Goal: Information Seeking & Learning: Learn about a topic

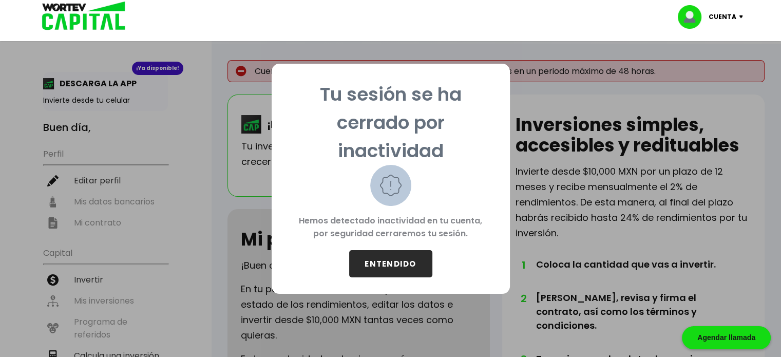
click at [406, 255] on button "ENTENDIDO" at bounding box center [390, 263] width 83 height 27
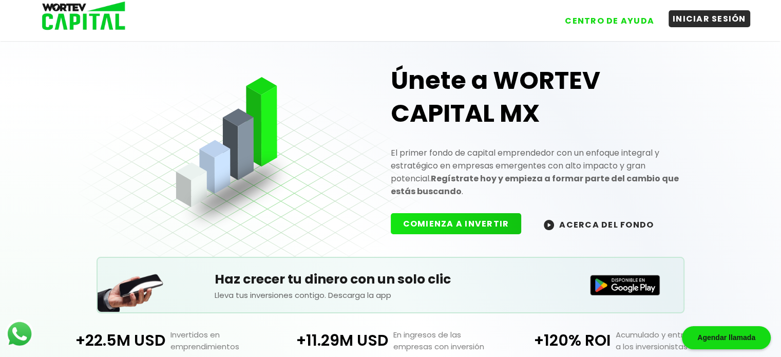
click at [696, 20] on button "INICIAR SESIÓN" at bounding box center [710, 18] width 82 height 17
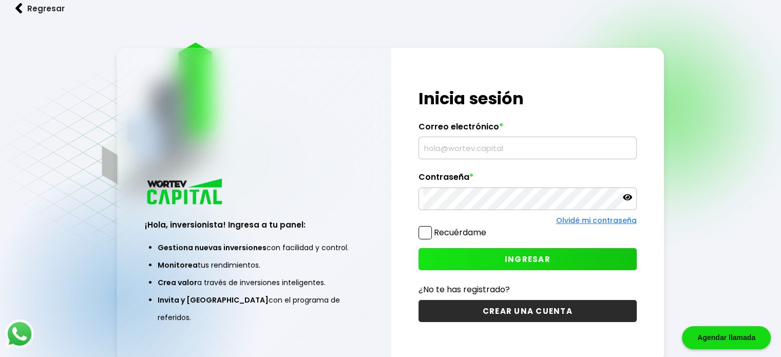
type input "[PERSON_NAME][EMAIL_ADDRESS][DOMAIN_NAME]"
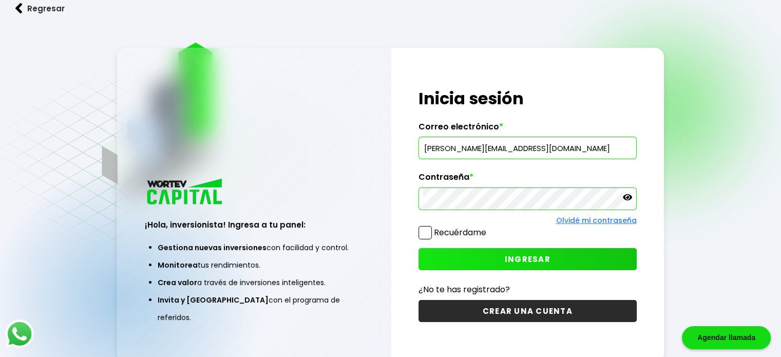
click at [433, 227] on label "Recuérdame" at bounding box center [453, 232] width 68 height 13
click at [488, 227] on input "Recuérdame" at bounding box center [488, 227] width 0 height 0
click at [515, 254] on span "INGRESAR" at bounding box center [528, 259] width 46 height 11
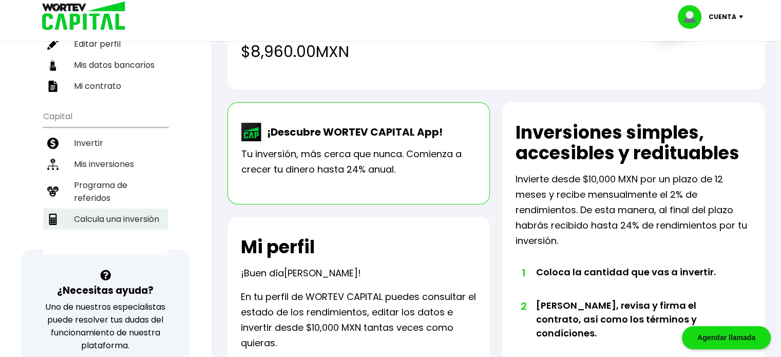
scroll to position [154, 0]
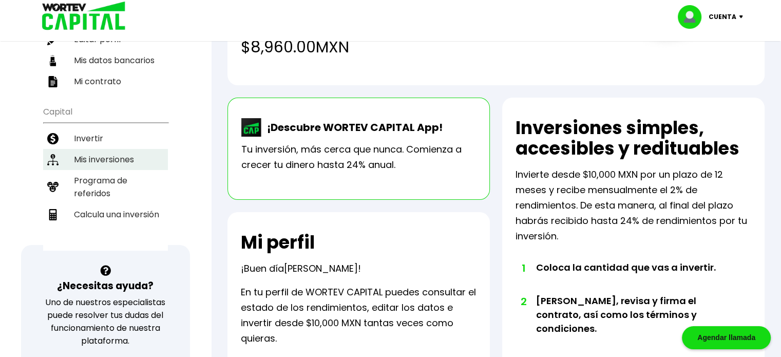
click at [96, 149] on li "Mis inversiones" at bounding box center [105, 159] width 125 height 21
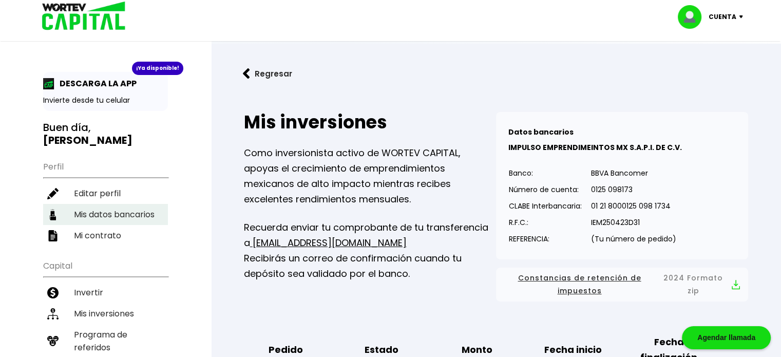
click at [105, 204] on li "Mis datos bancarios" at bounding box center [105, 214] width 125 height 21
select select "Nu Bank"
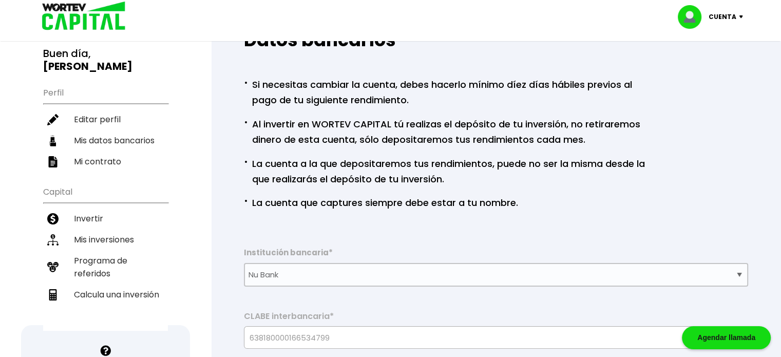
scroll to position [154, 0]
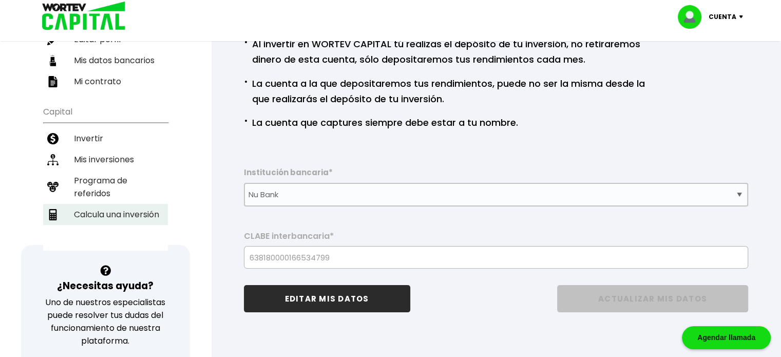
click at [122, 204] on li "Calcula una inversión" at bounding box center [105, 214] width 125 height 21
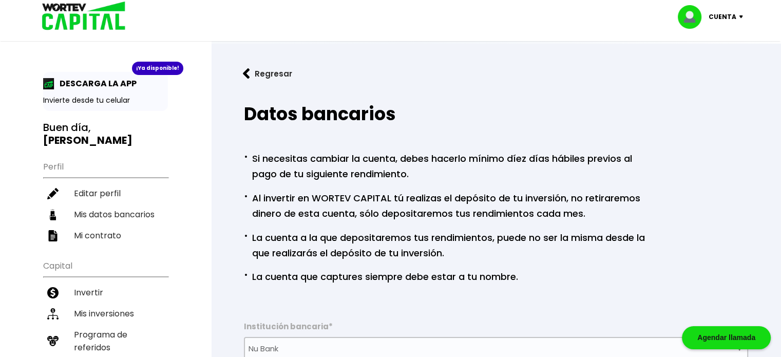
select select "1"
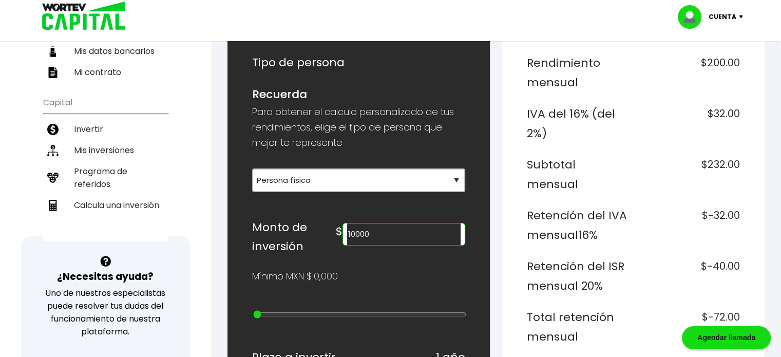
scroll to position [205, 0]
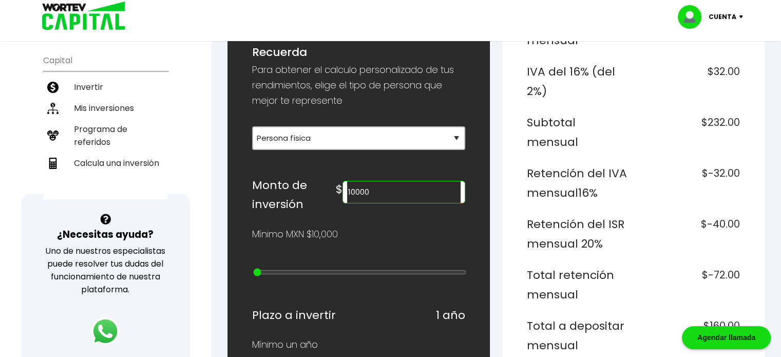
click at [376, 189] on input "10000" at bounding box center [403, 192] width 113 height 22
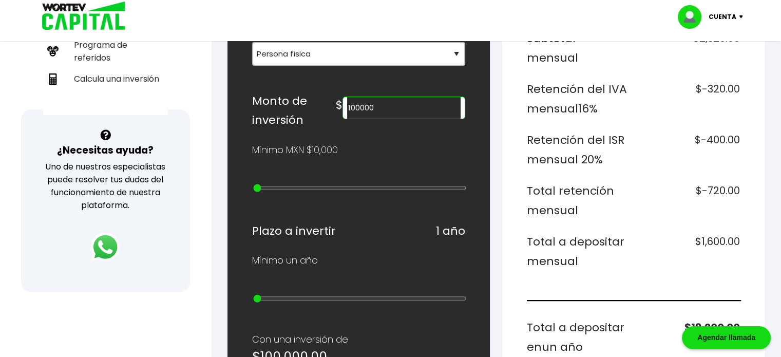
scroll to position [257, 0]
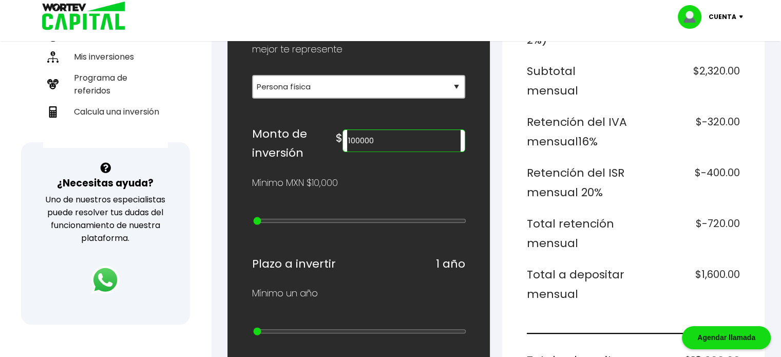
click at [380, 138] on input "100000" at bounding box center [403, 141] width 113 height 22
type input "10000"
click at [625, 214] on h6 "Total retención mensual" at bounding box center [578, 233] width 103 height 39
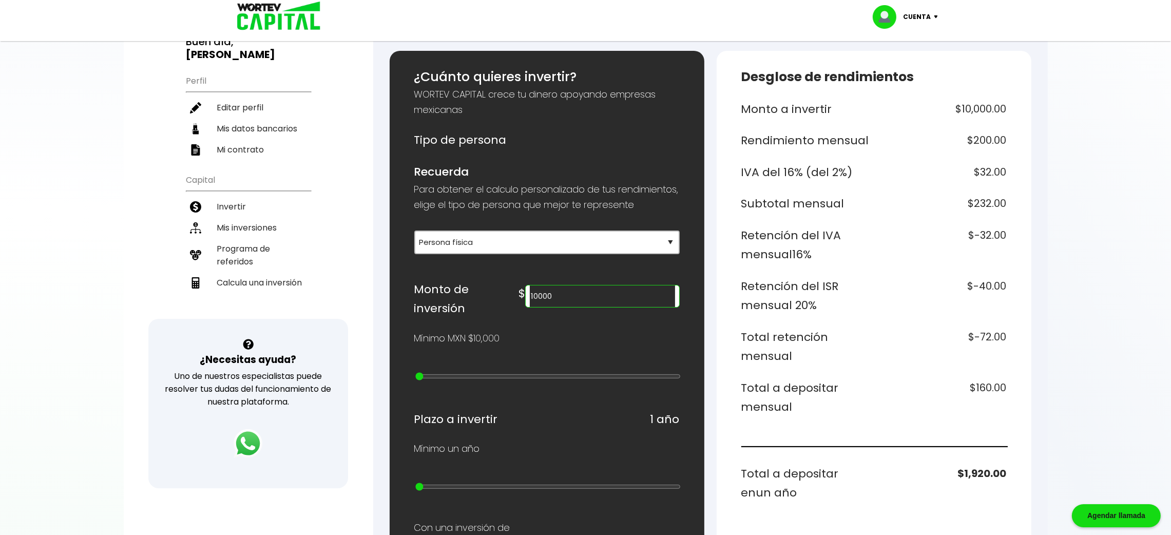
scroll to position [78, 0]
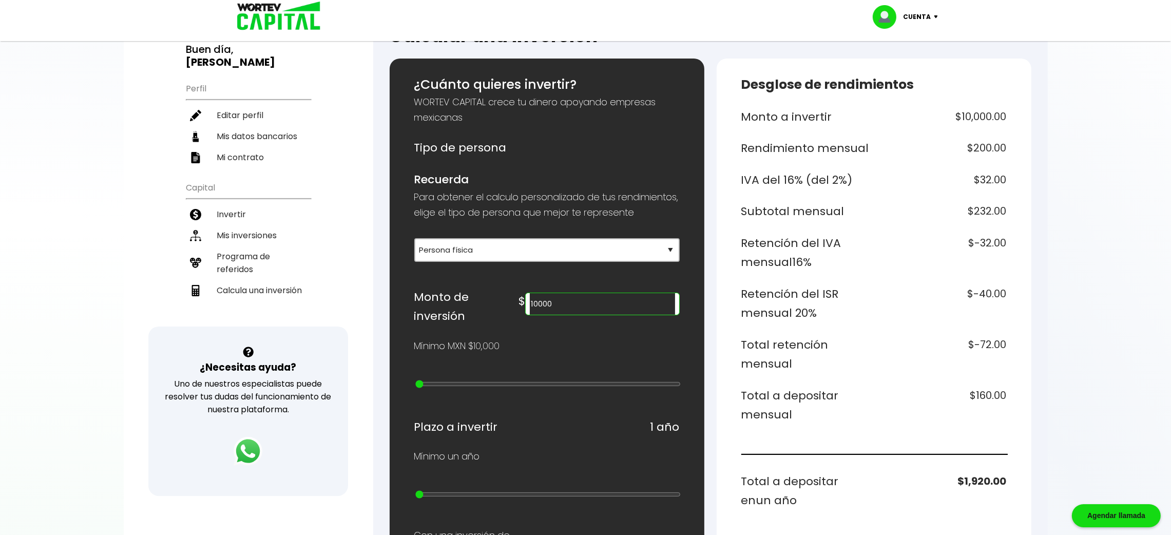
click at [788, 356] on h6 "Total a depositar en un año" at bounding box center [806, 491] width 129 height 39
drag, startPoint x: 420, startPoint y: 495, endPoint x: 716, endPoint y: 502, distance: 296.9
type input "10"
click at [681, 356] on input "range" at bounding box center [547, 494] width 265 height 8
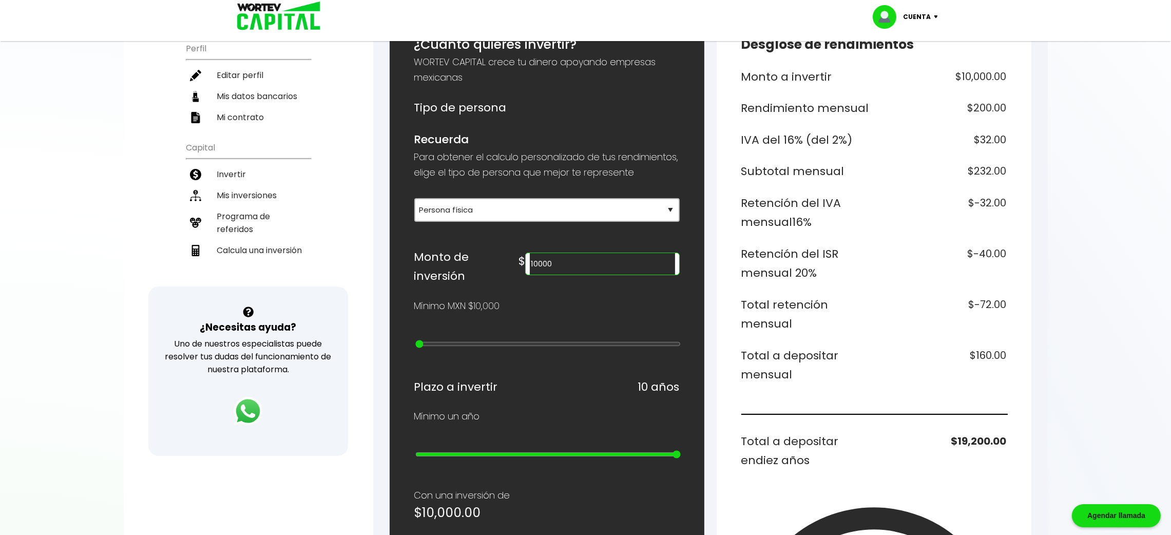
scroll to position [155, 0]
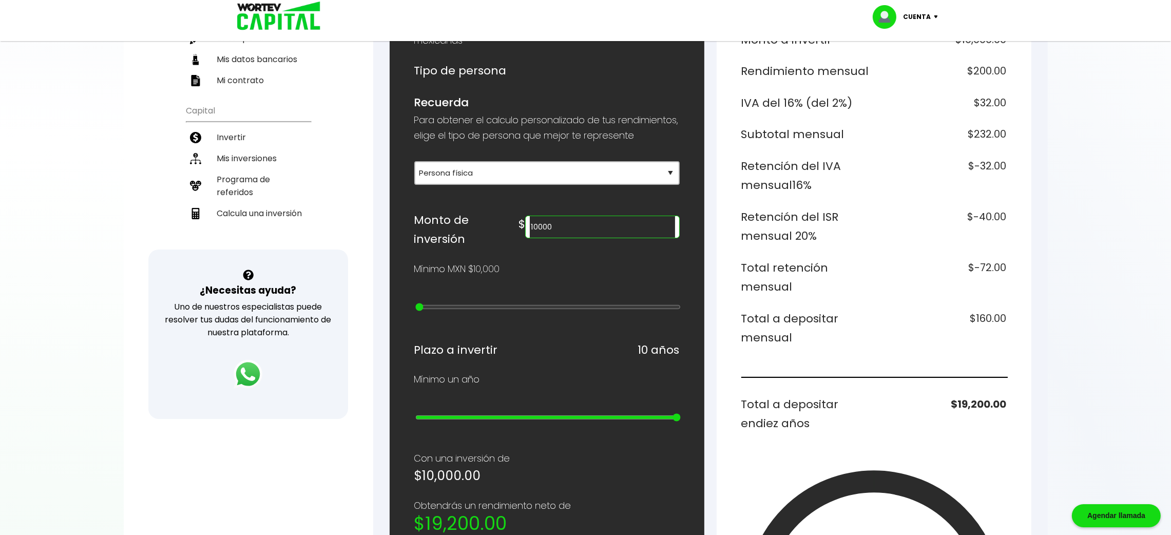
type input "20000"
type input "1"
type input "30000"
type input "2"
type input "40000"
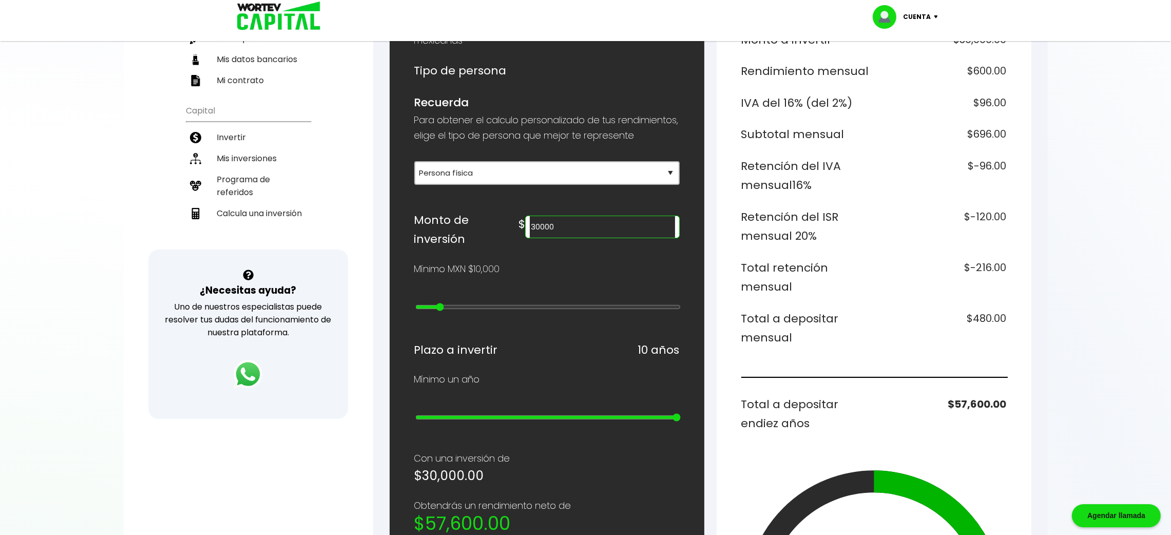
type input "3"
type input "50000"
type input "4"
type input "60000"
type input "5"
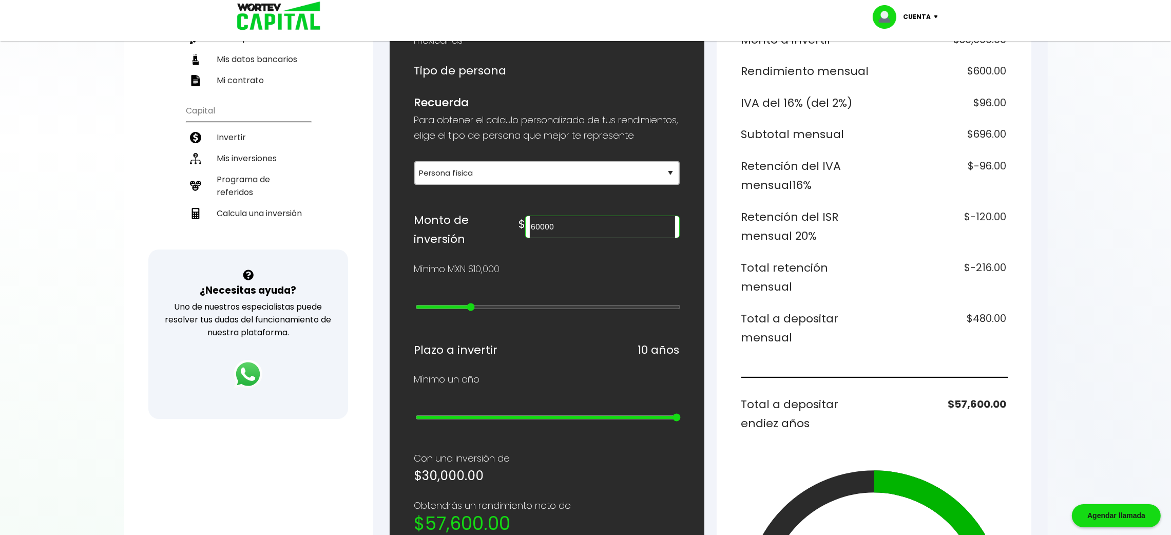
type input "70000"
type input "6"
type input "80000"
drag, startPoint x: 415, startPoint y: 303, endPoint x: 489, endPoint y: 305, distance: 74.0
type input "7"
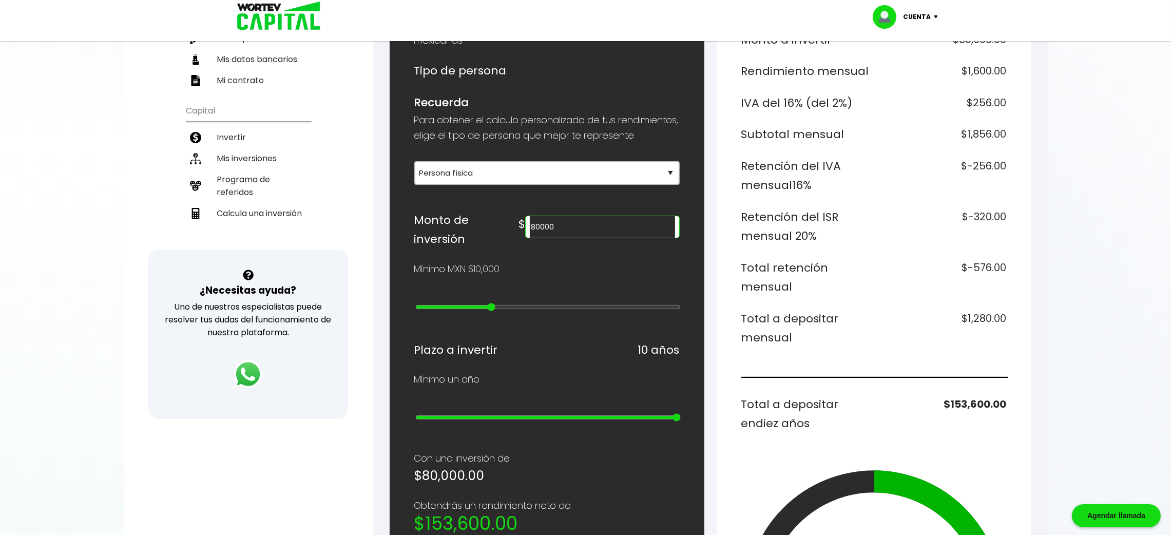
click at [489, 305] on input "range" at bounding box center [547, 307] width 265 height 8
type input "90000"
type input "8"
type input "100000"
type input "9"
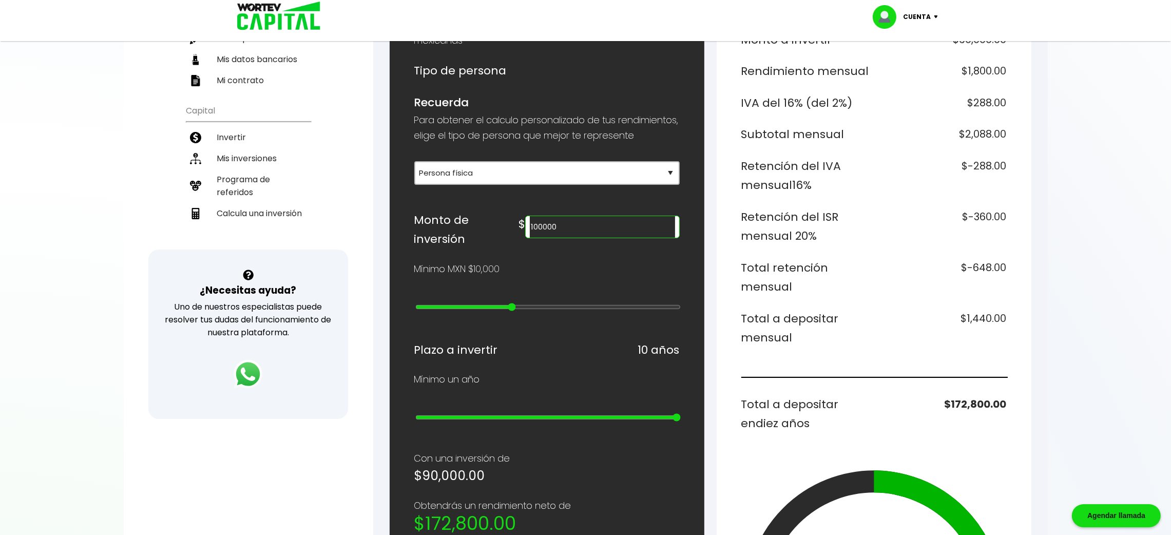
type input "200000"
type input "10"
type input "300000"
type input "11"
type input "400000"
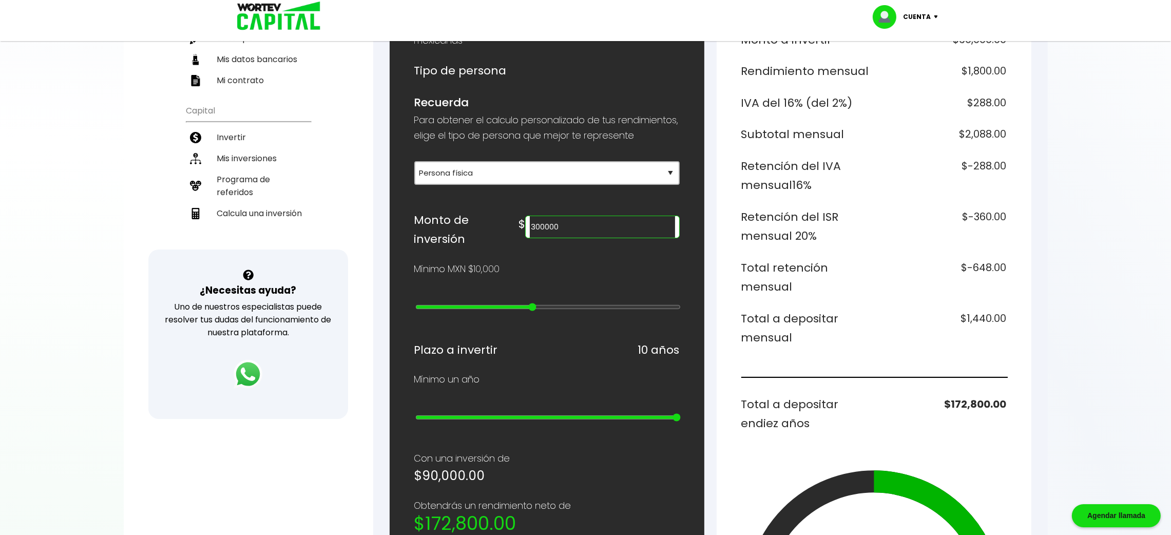
type input "12"
type input "500000"
type input "13"
type input "600000"
type input "14"
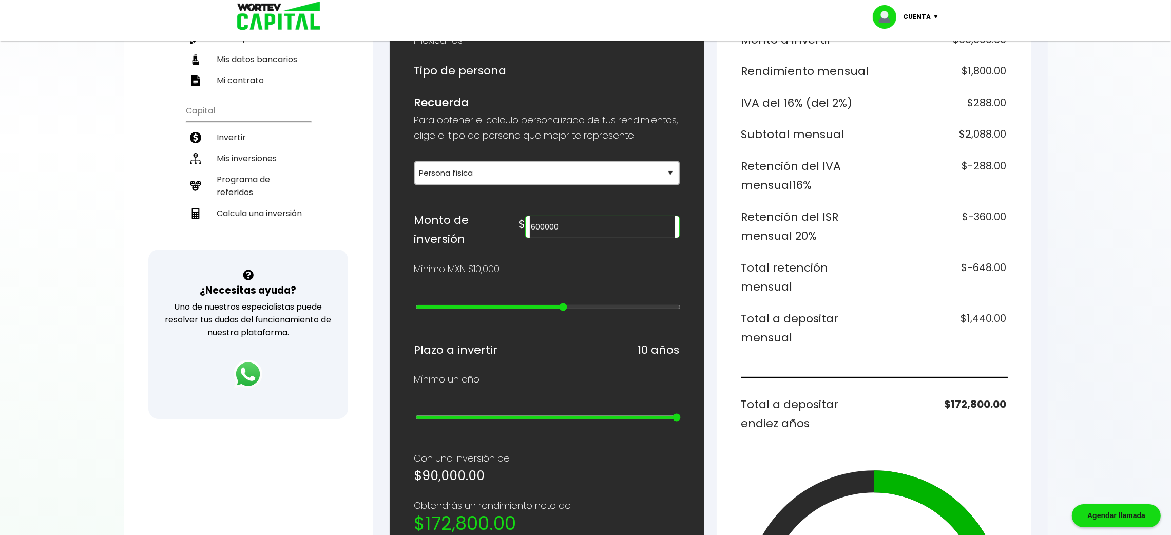
type input "700000"
type input "15"
type input "800000"
type input "16"
type input "900000"
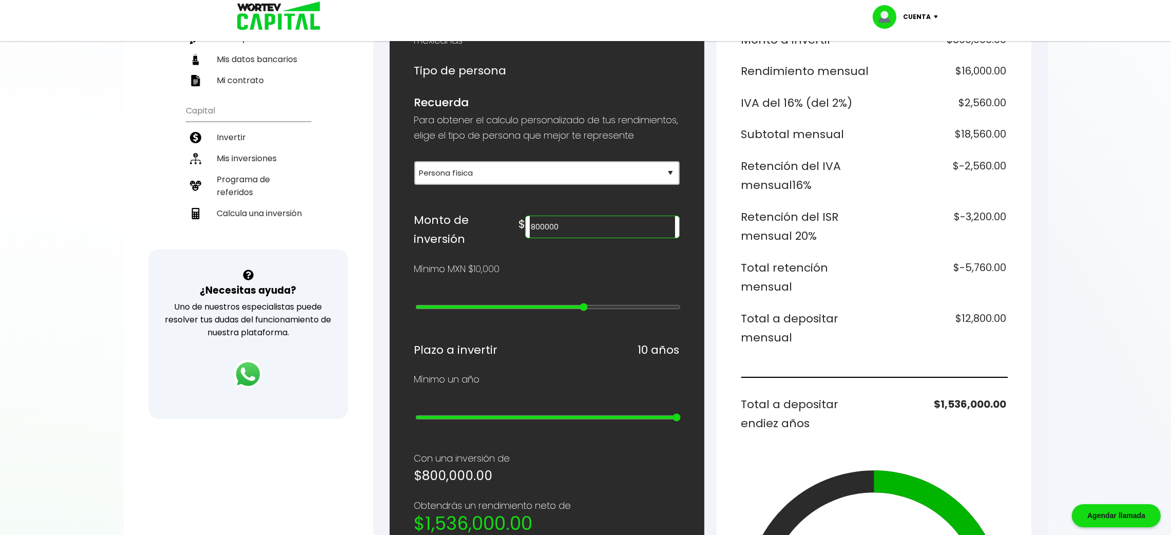
type input "17"
type input "1000000"
type input "18"
type input "900000"
type input "17"
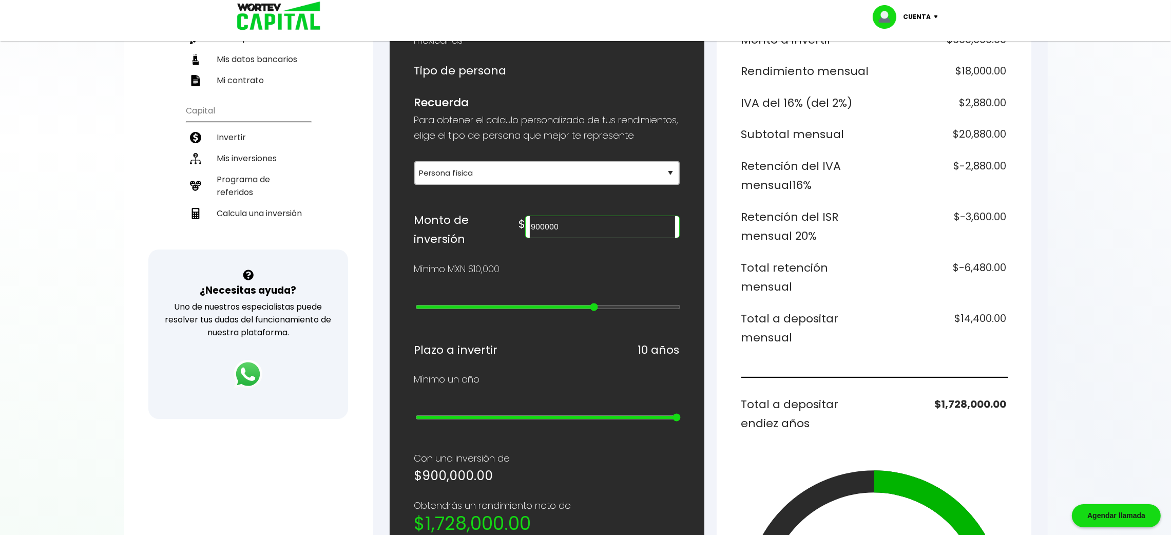
type input "800000"
type input "16"
type input "700000"
drag, startPoint x: 489, startPoint y: 305, endPoint x: 574, endPoint y: 307, distance: 84.3
type input "15"
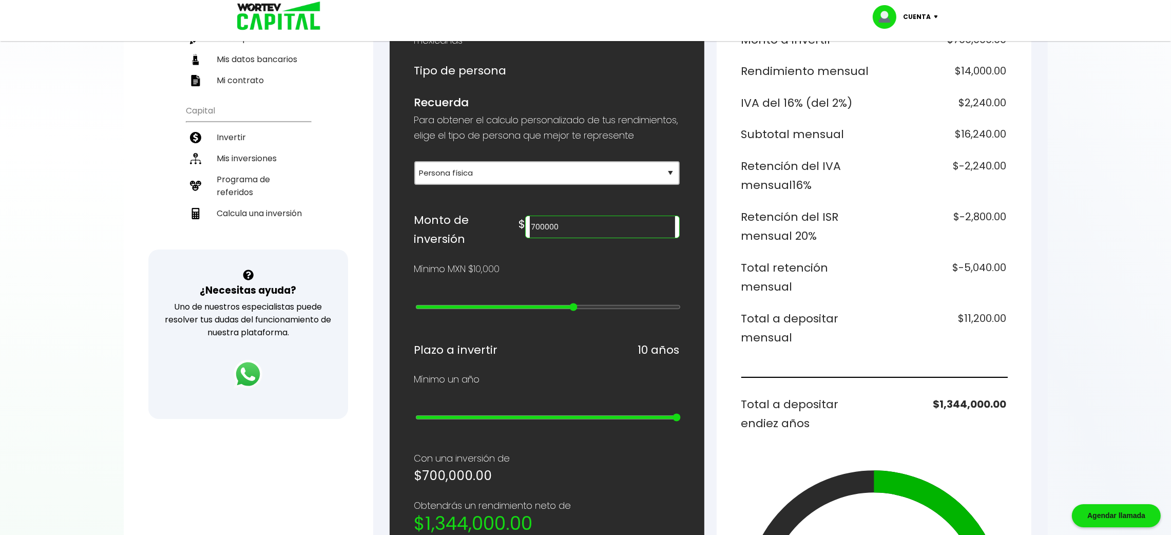
click at [574, 307] on input "range" at bounding box center [547, 307] width 265 height 8
drag, startPoint x: 628, startPoint y: 241, endPoint x: 522, endPoint y: 223, distance: 107.3
click at [522, 223] on div "Monto de inversión $ 700000" at bounding box center [546, 230] width 265 height 39
click at [788, 237] on div at bounding box center [585, 267] width 1171 height 535
click at [645, 277] on div "Mínimo MXN $10,000" at bounding box center [546, 268] width 265 height 15
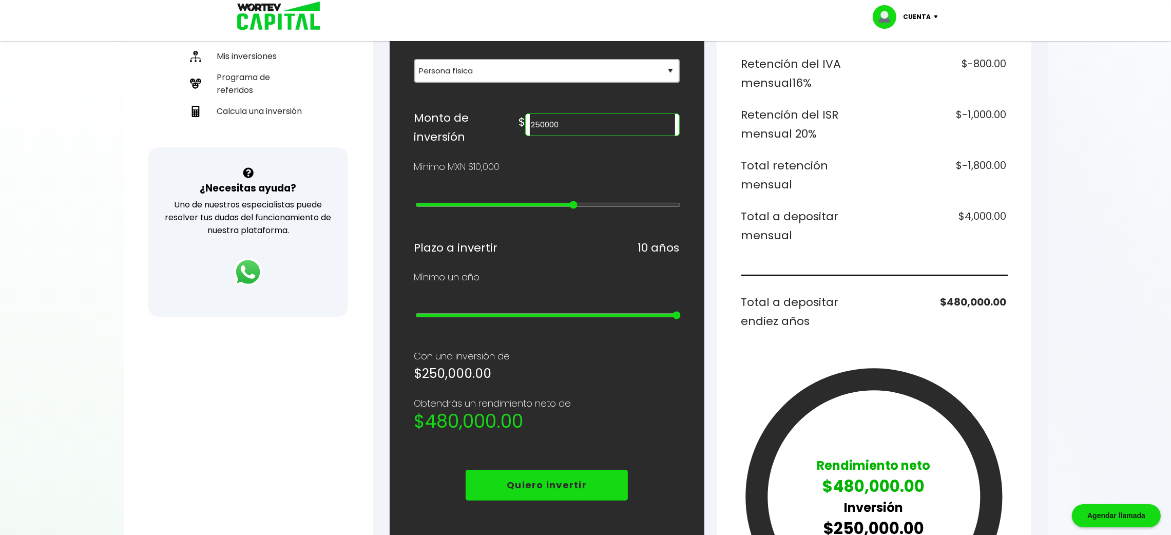
scroll to position [231, 0]
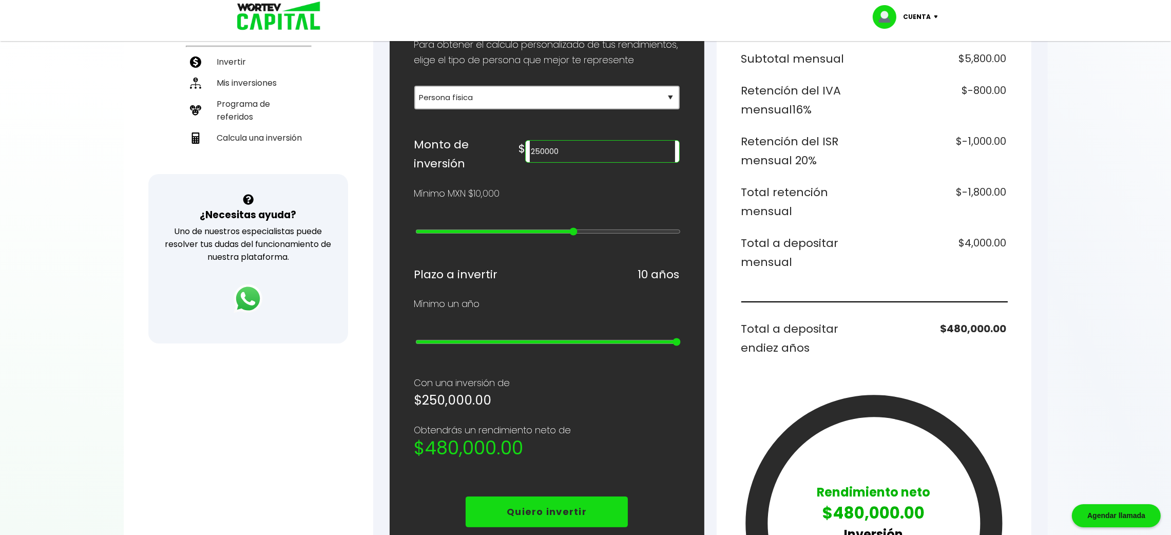
type input "800000"
type input "16"
type input "900000"
type input "17"
type input "1000000"
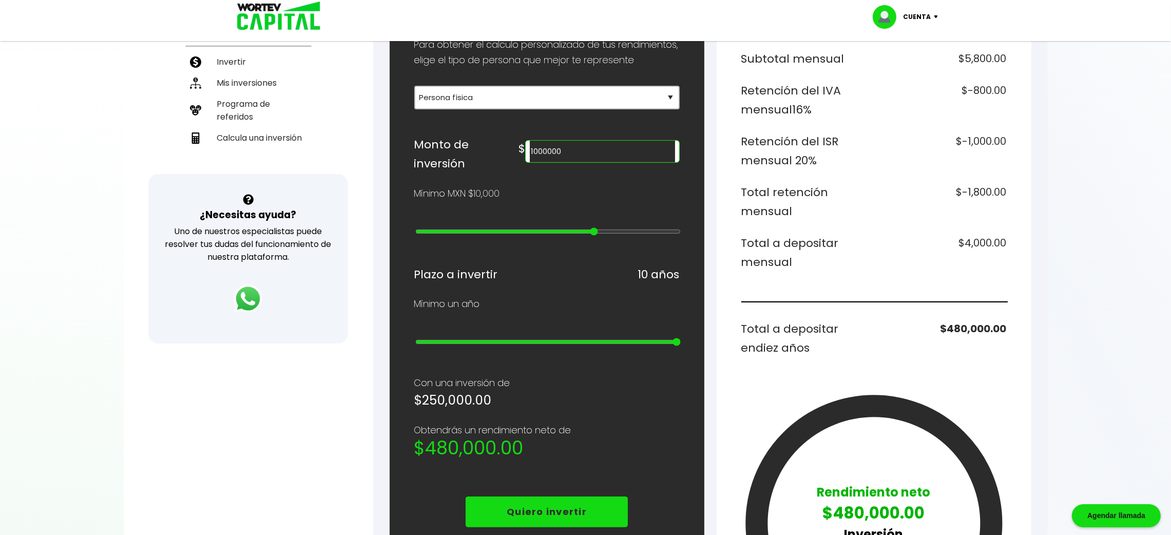
type input "18"
type input "2000000"
type input "19"
type input "3000000"
type input "20"
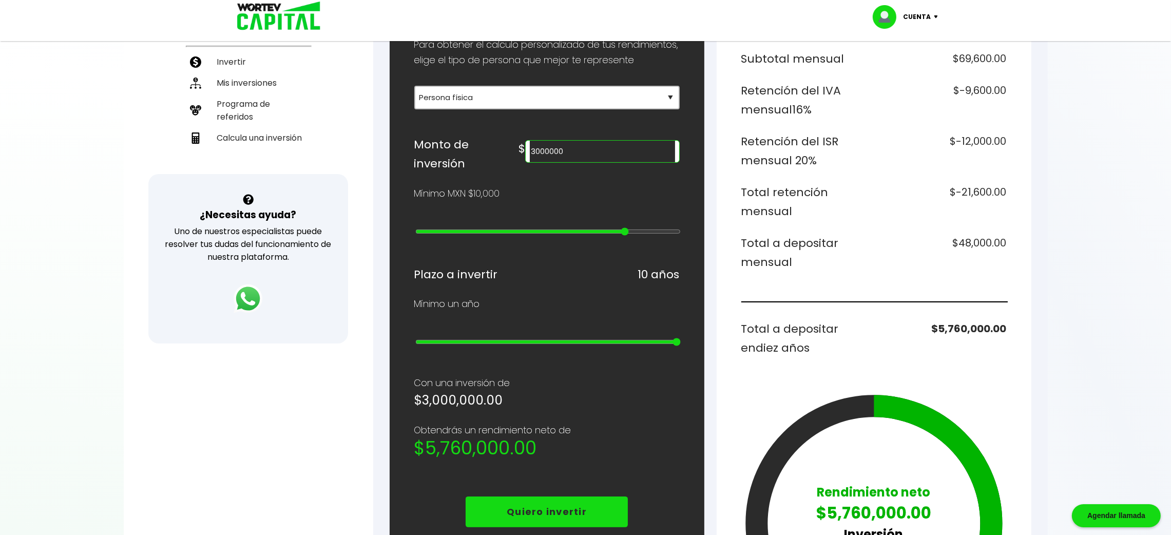
type input "4000000"
type input "21"
type input "5000000"
type input "22"
type input "10000000"
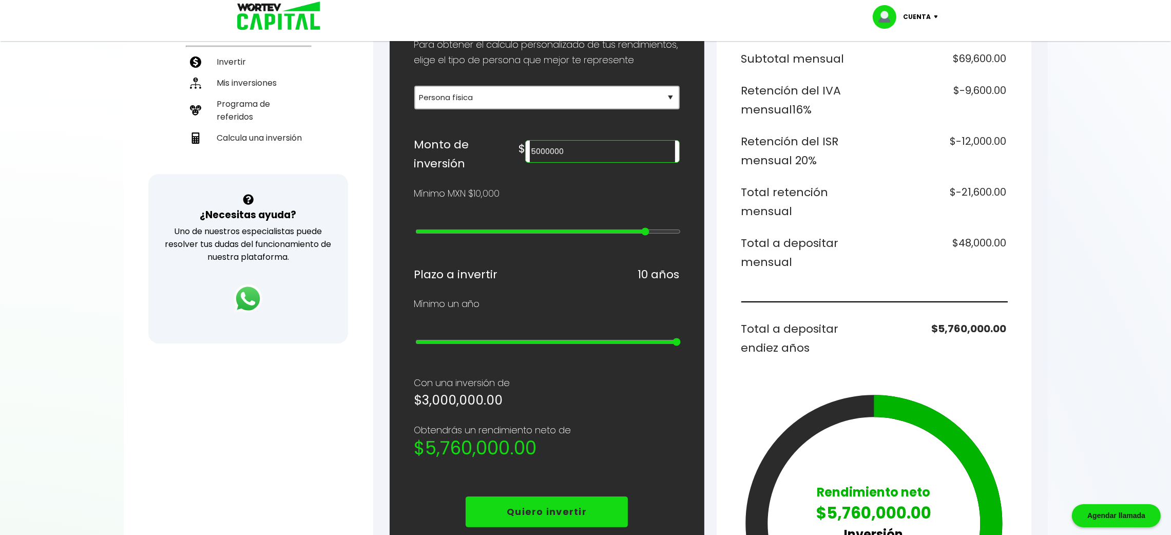
type input "23"
type input "15000000"
type input "24"
type input "20000000"
drag, startPoint x: 574, startPoint y: 227, endPoint x: 740, endPoint y: 244, distance: 167.8
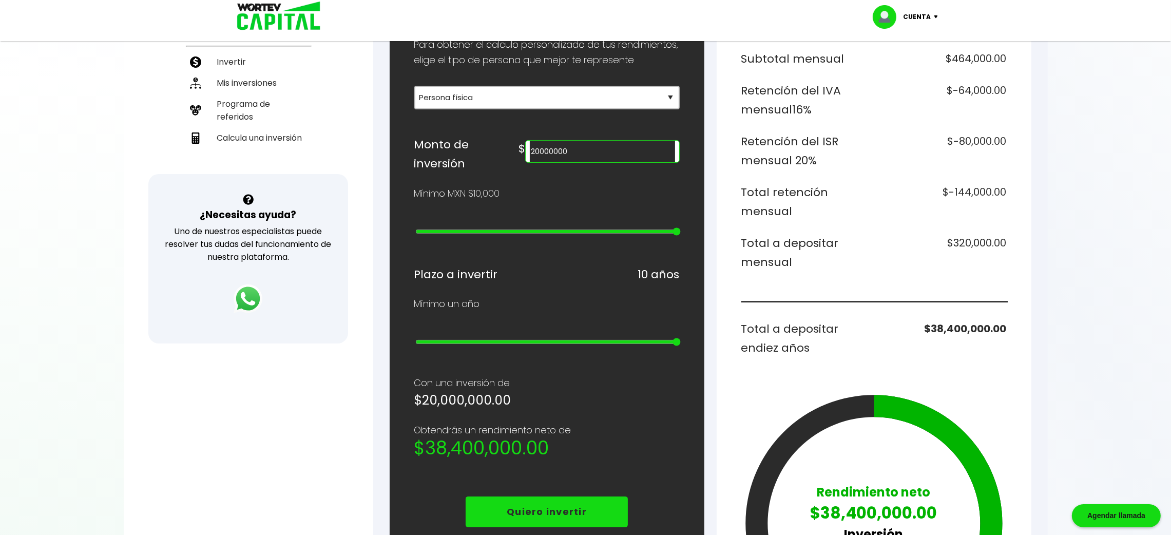
type input "25"
click at [681, 236] on input "range" at bounding box center [547, 231] width 265 height 8
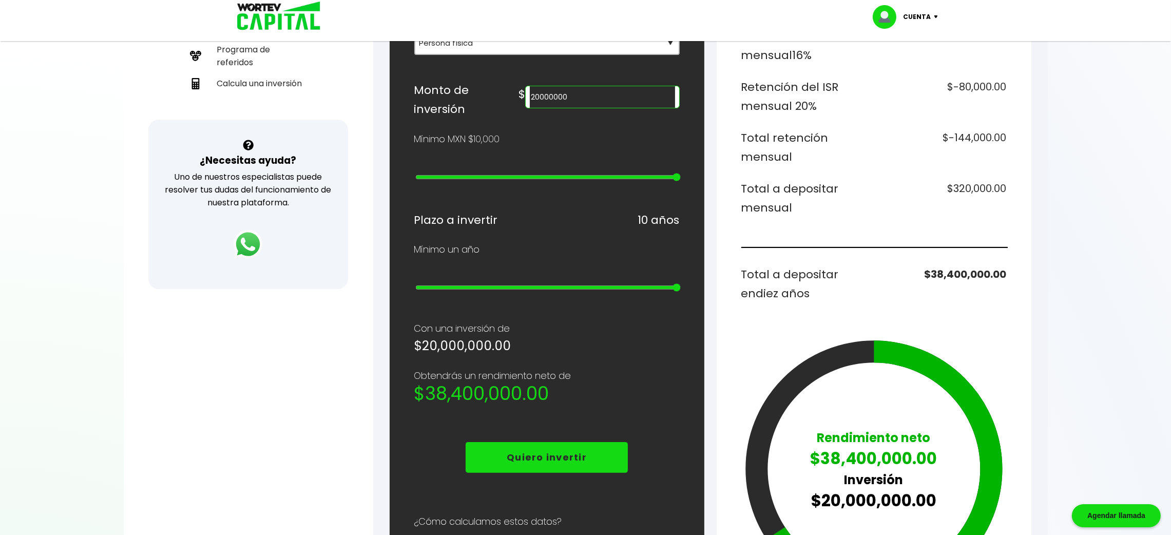
scroll to position [308, 0]
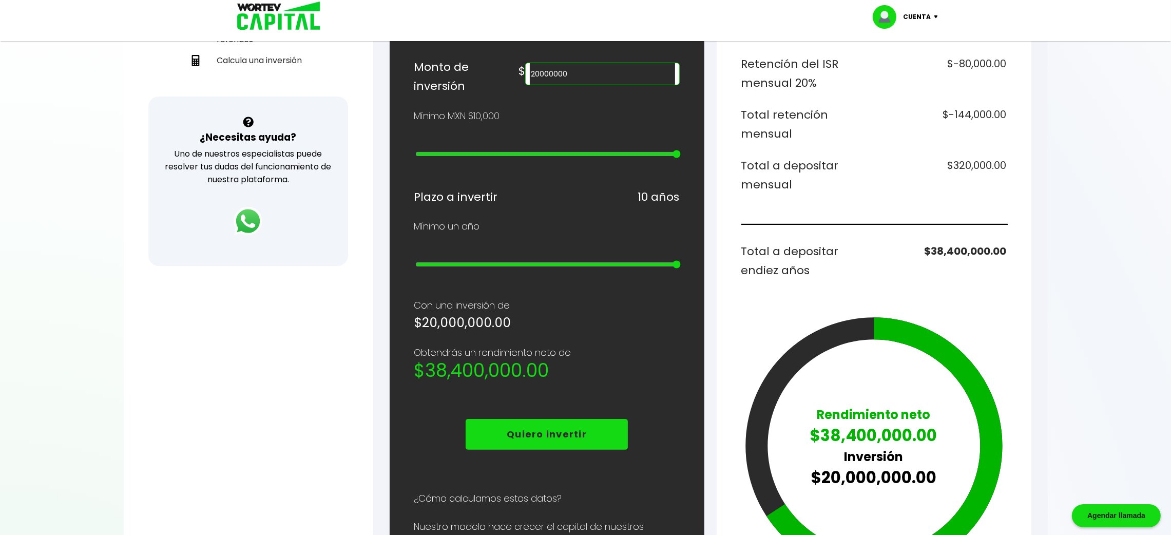
type input "15000000"
type input "24"
type input "10000000"
type input "23"
type input "5000000"
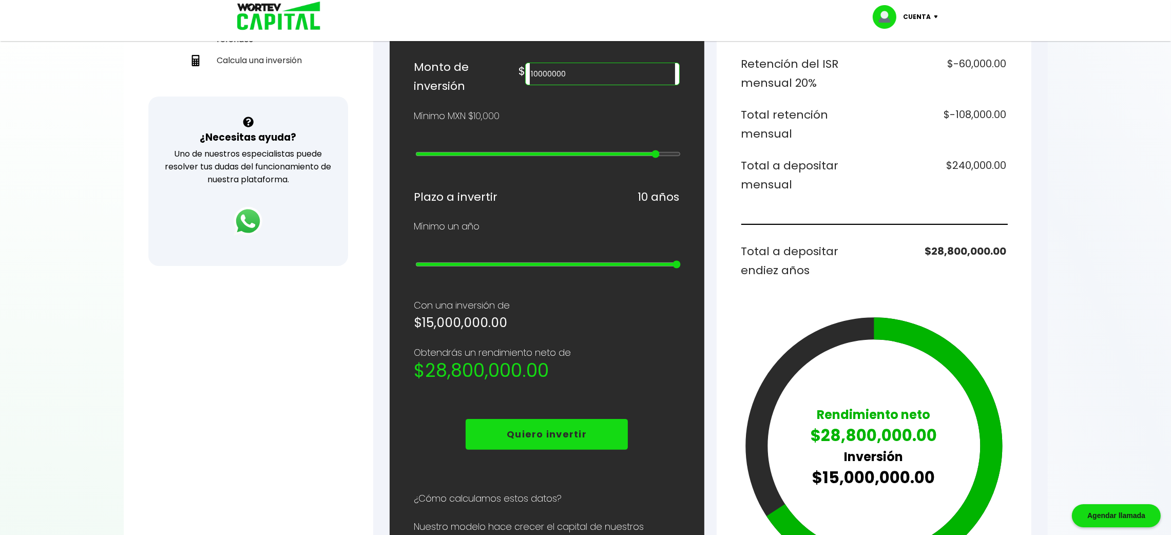
type input "22"
type input "4000000"
type input "21"
type input "3000000"
type input "20"
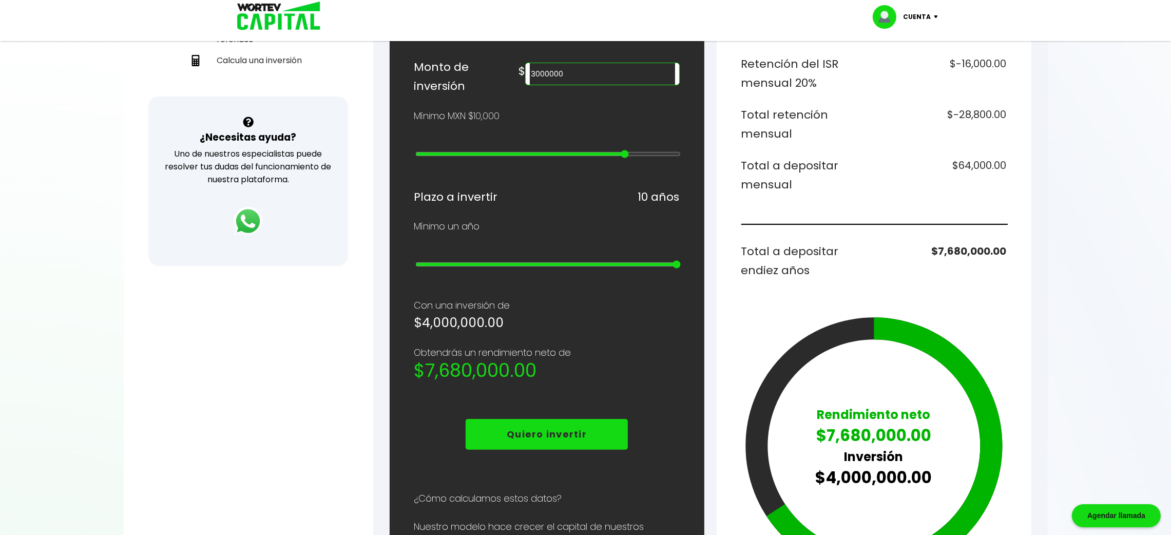
type input "2000000"
type input "19"
type input "1000000"
type input "18"
type input "900000"
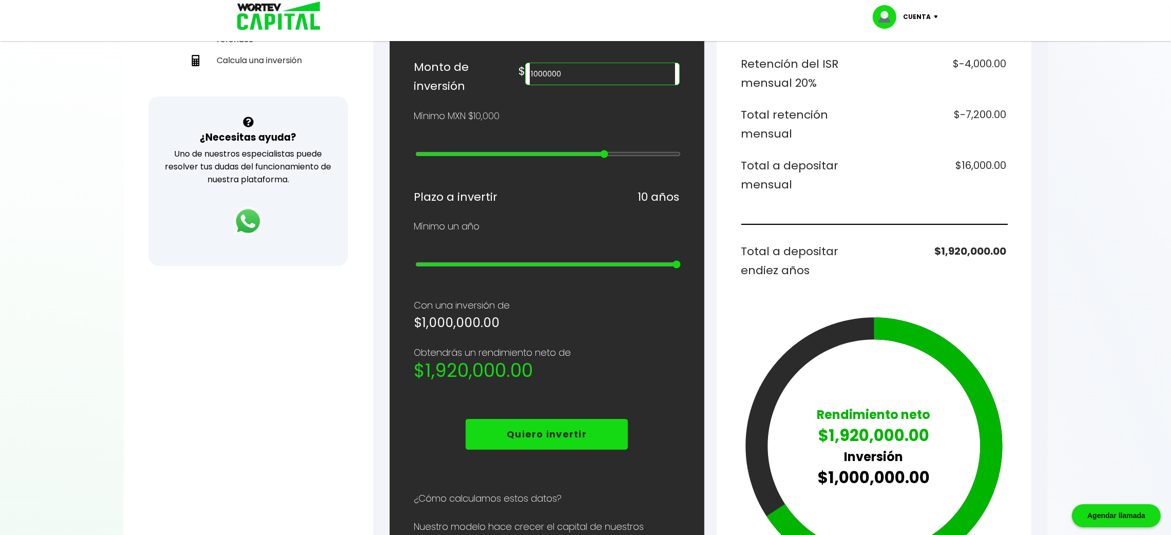
type input "17"
type input "800000"
type input "16"
type input "900000"
type input "17"
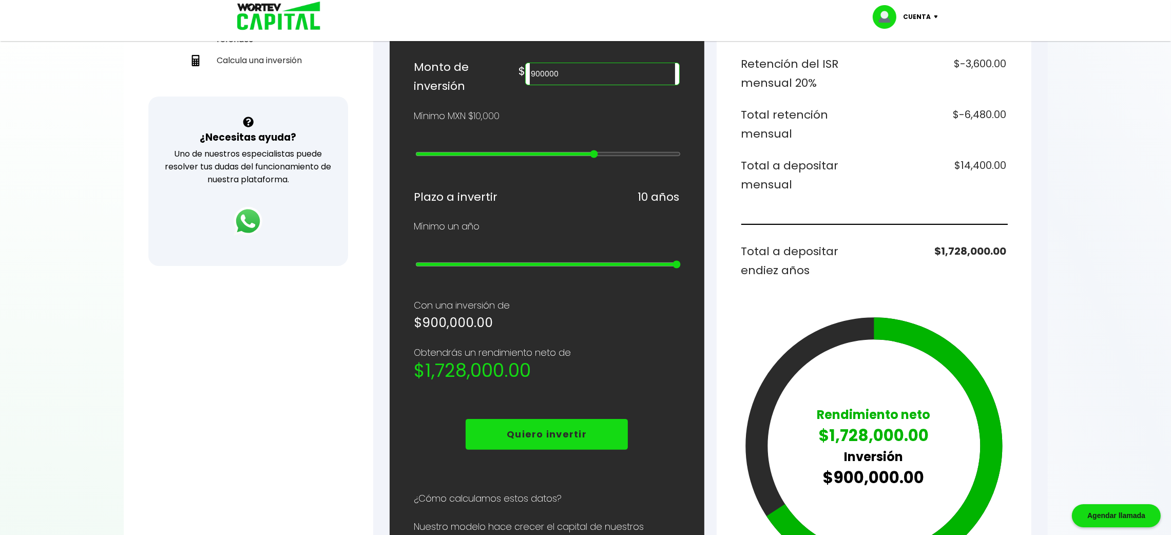
type input "1000000"
type input "18"
type input "2000000"
type input "19"
type input "3000000"
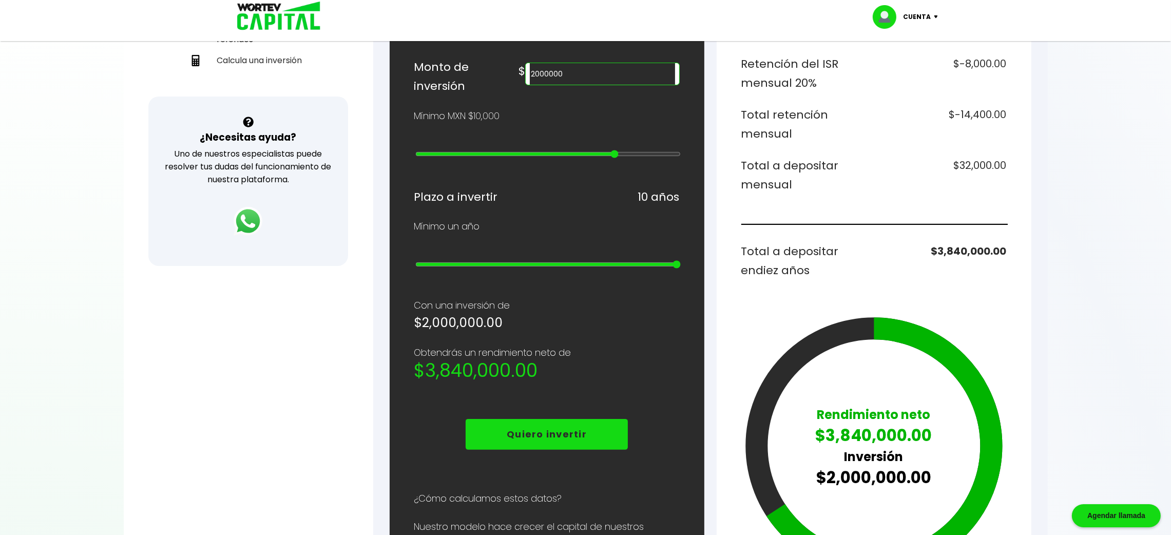
type input "20"
type input "4000000"
type input "21"
type input "5000000"
type input "22"
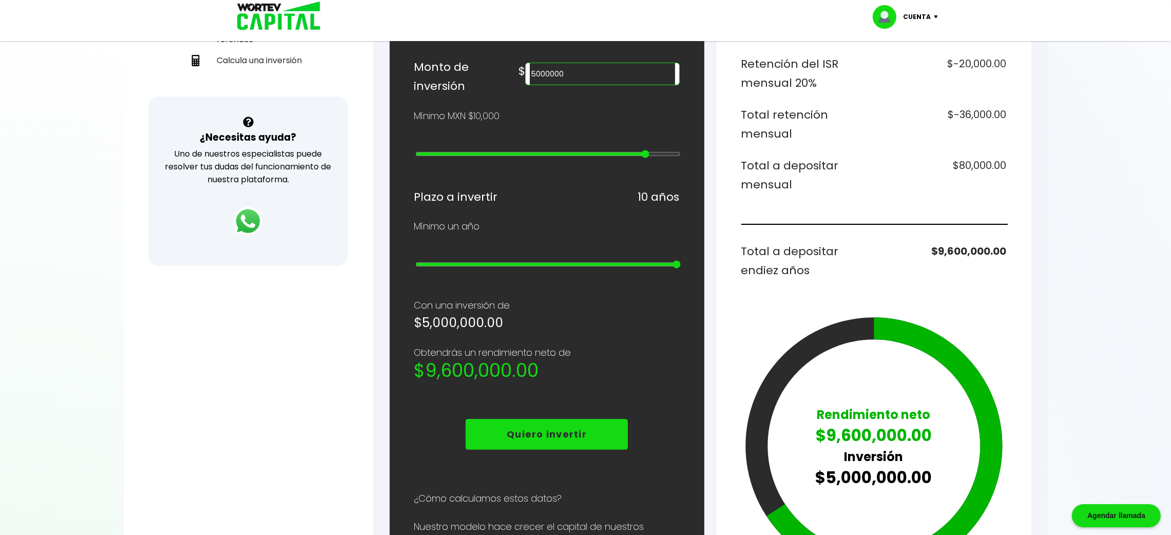
type input "10000000"
type input "23"
type input "15000000"
type input "24"
type input "20000000"
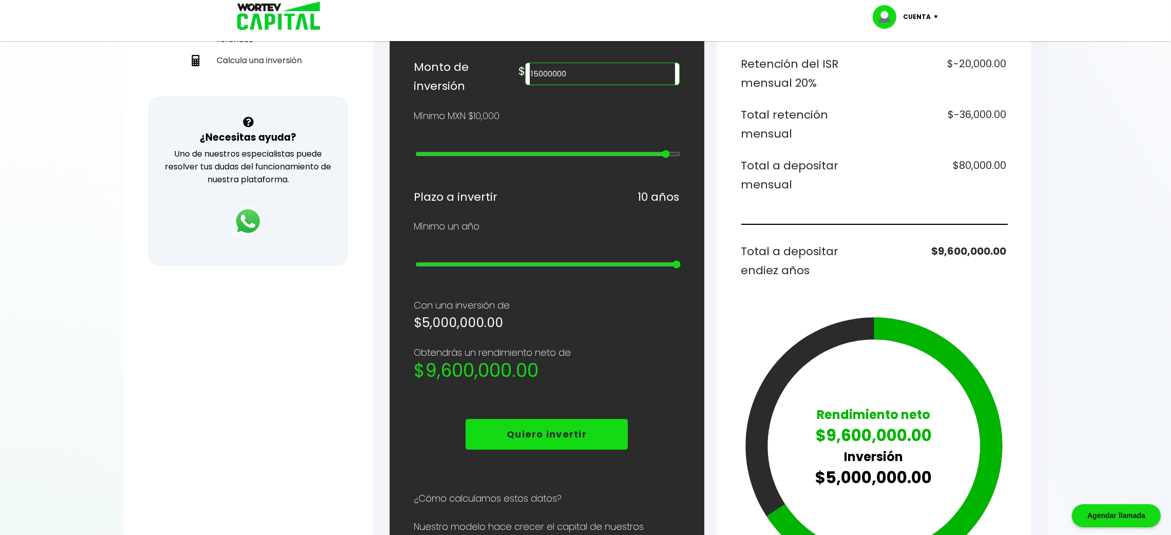
type input "25"
type input "15000000"
type input "24"
type input "10000000"
type input "23"
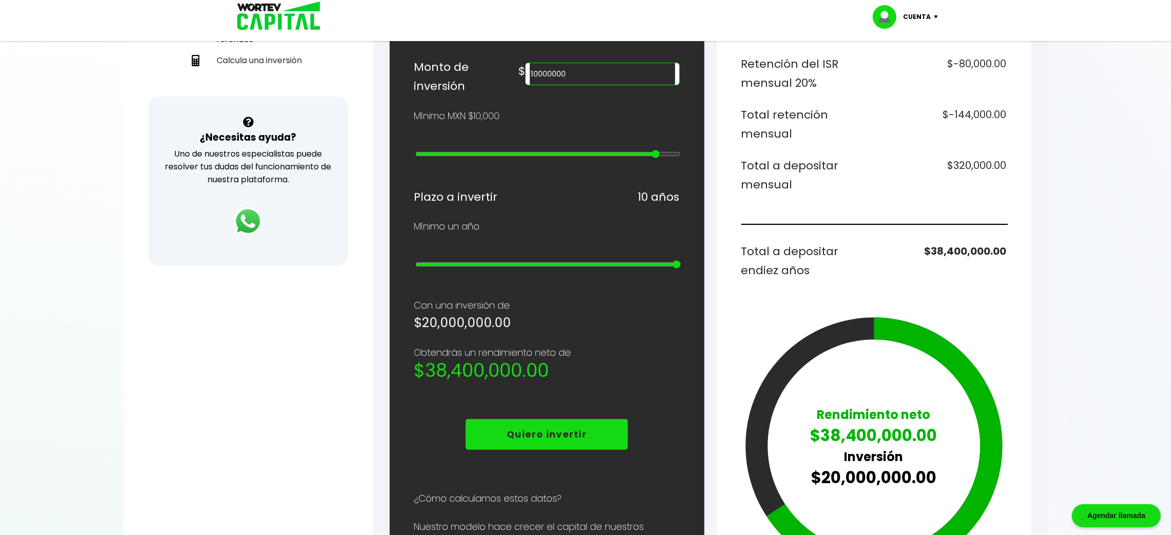
type input "5000000"
type input "22"
type input "4000000"
type input "21"
type input "3000000"
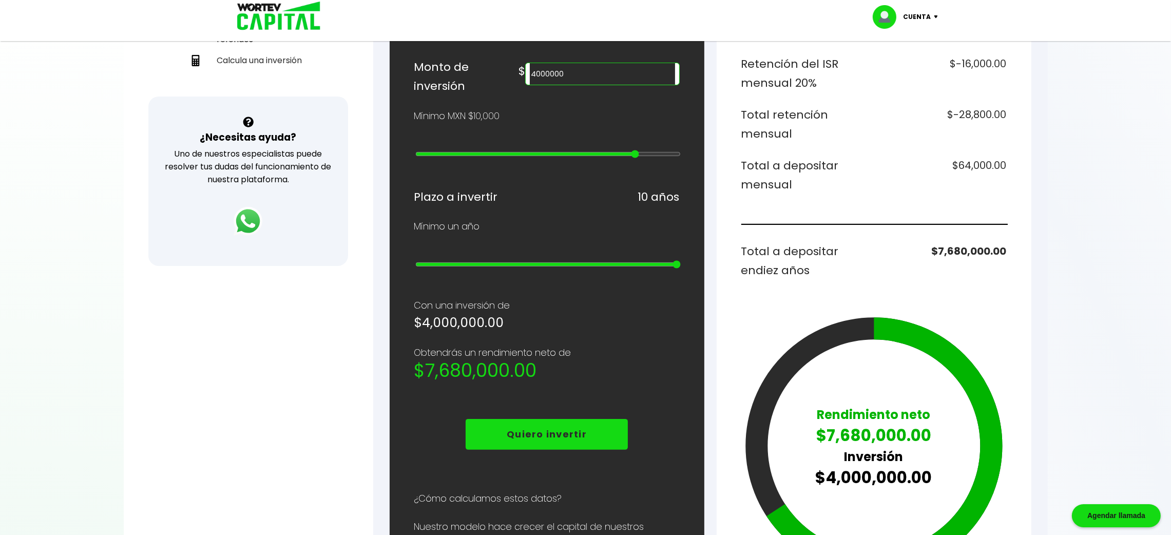
type input "20"
type input "2000000"
type input "19"
type input "1000000"
type input "18"
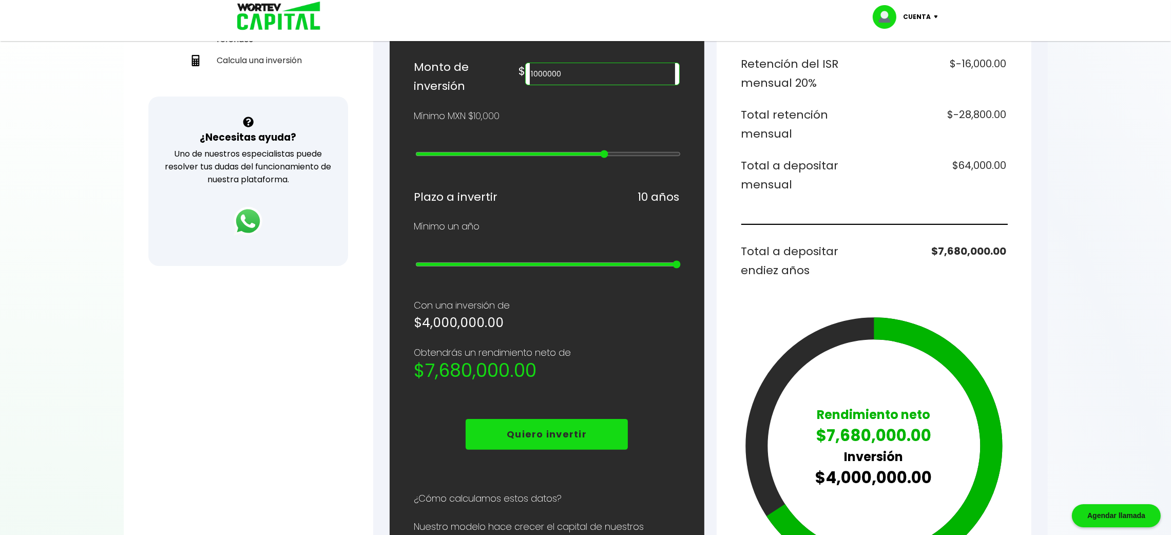
type input "900000"
type input "17"
type input "800000"
type input "16"
type input "700000"
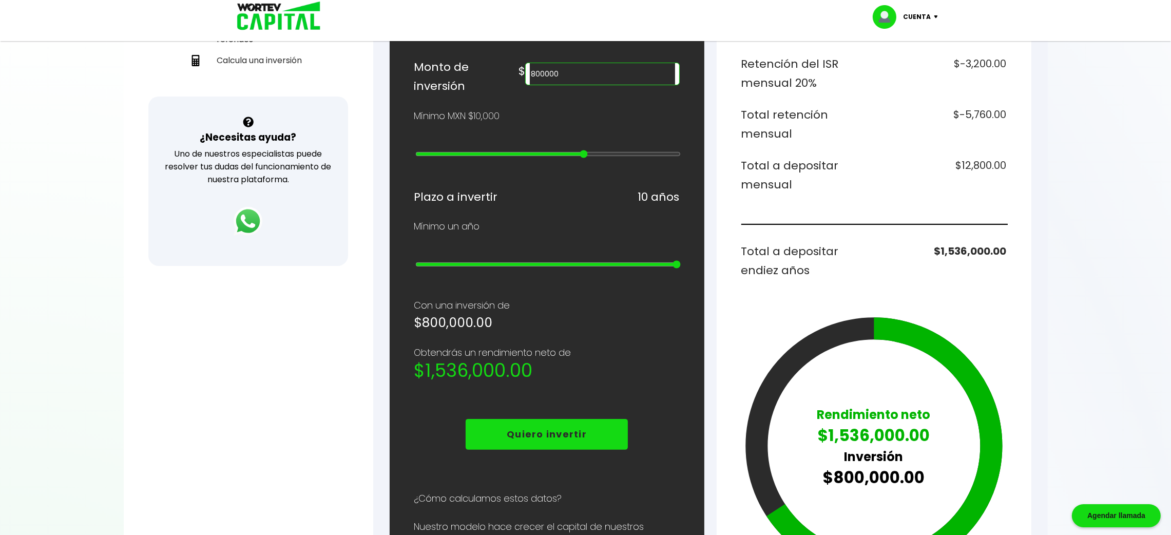
type input "15"
type input "600000"
type input "14"
type input "500000"
type input "13"
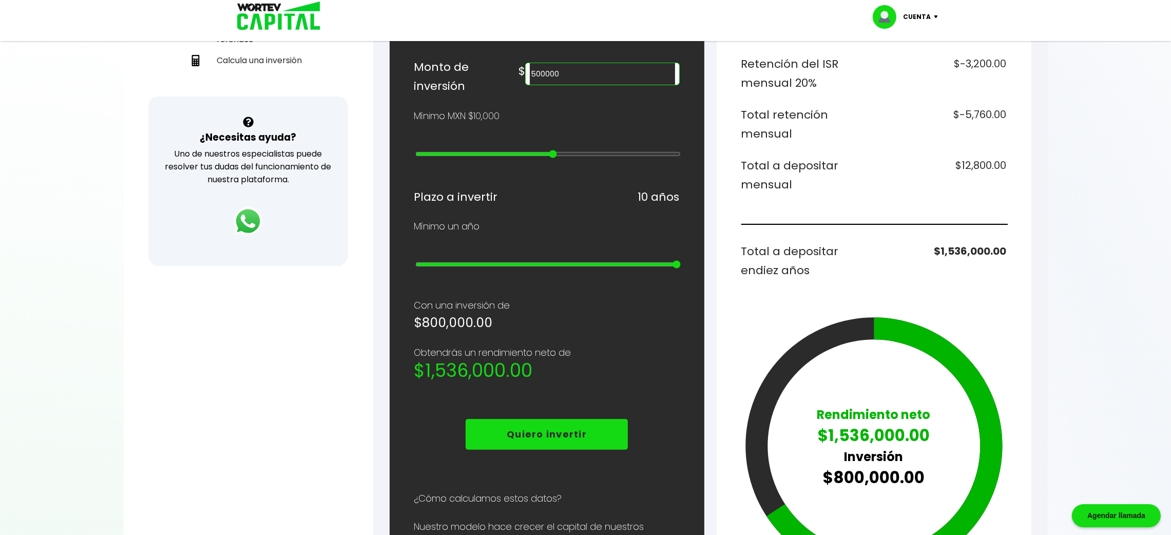
type input "400000"
type input "12"
type input "300000"
type input "11"
type input "200000"
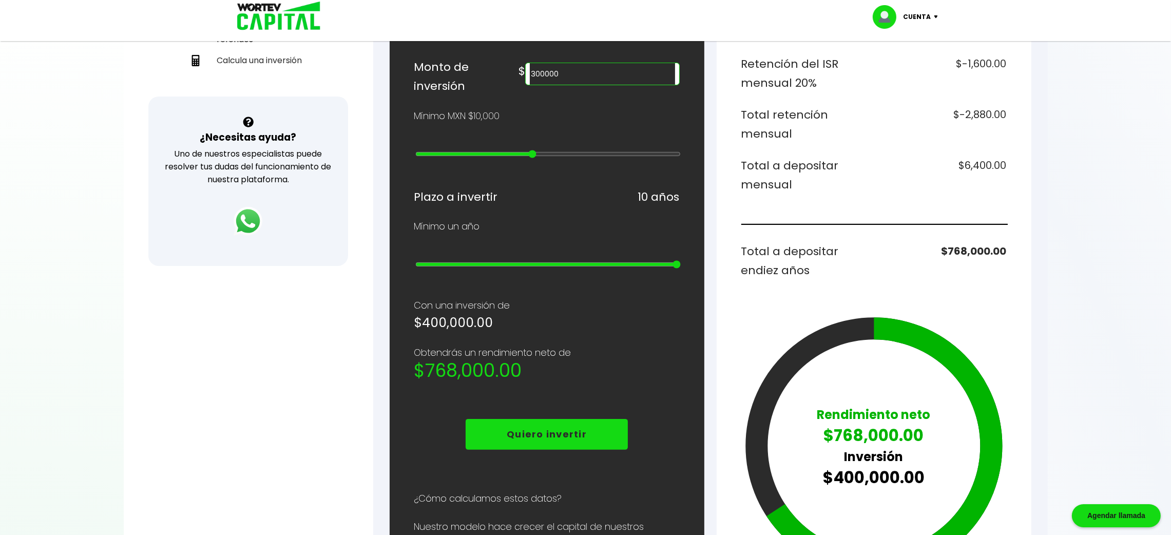
type input "10"
type input "100000"
drag, startPoint x: 677, startPoint y: 155, endPoint x: 507, endPoint y: 174, distance: 171.0
type input "9"
click at [507, 158] on input "range" at bounding box center [547, 154] width 265 height 8
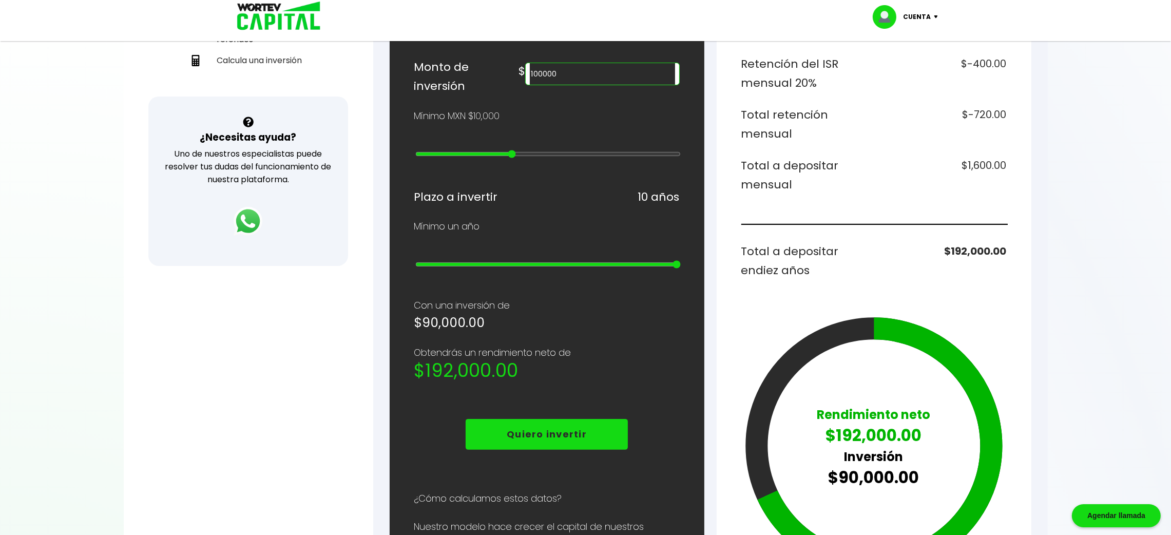
type input "90000"
type input "8"
type input "80000"
type input "7"
type input "70000"
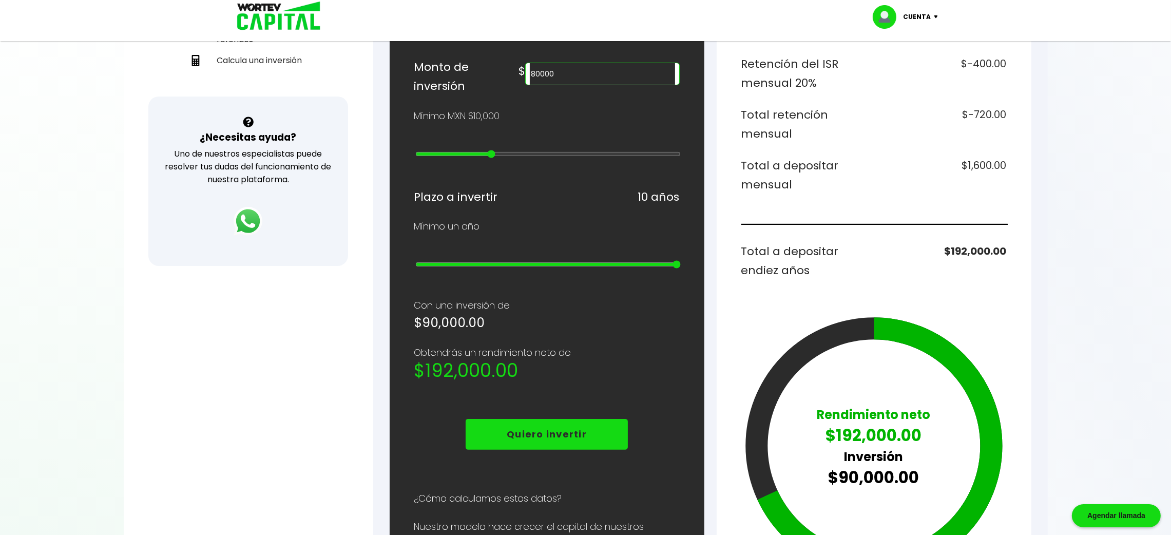
type input "6"
type input "60000"
type input "5"
type input "50000"
type input "4"
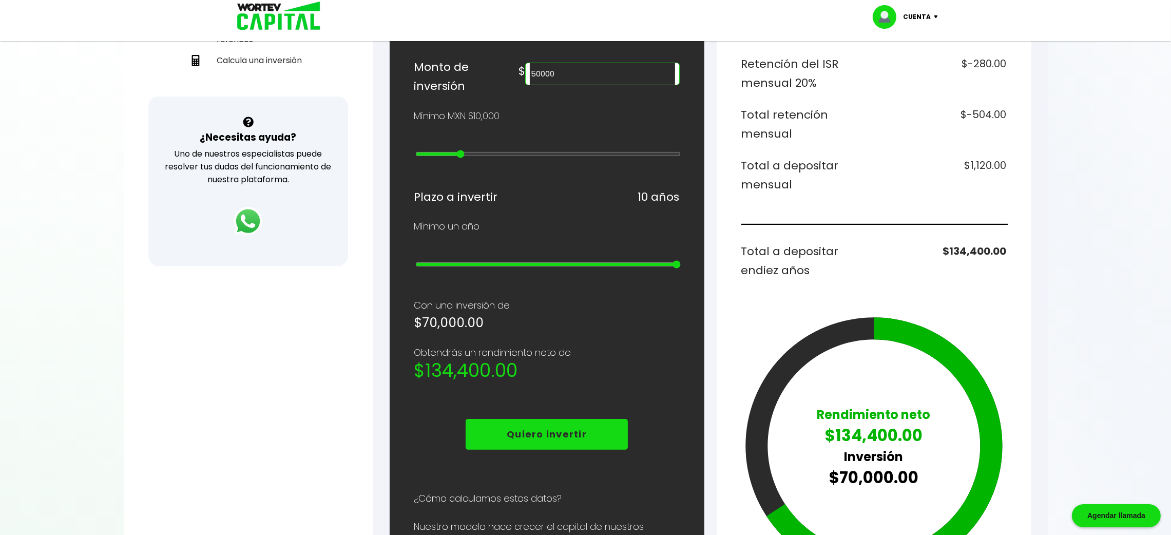
type input "40000"
type input "3"
type input "30000"
type input "2"
type input "20000"
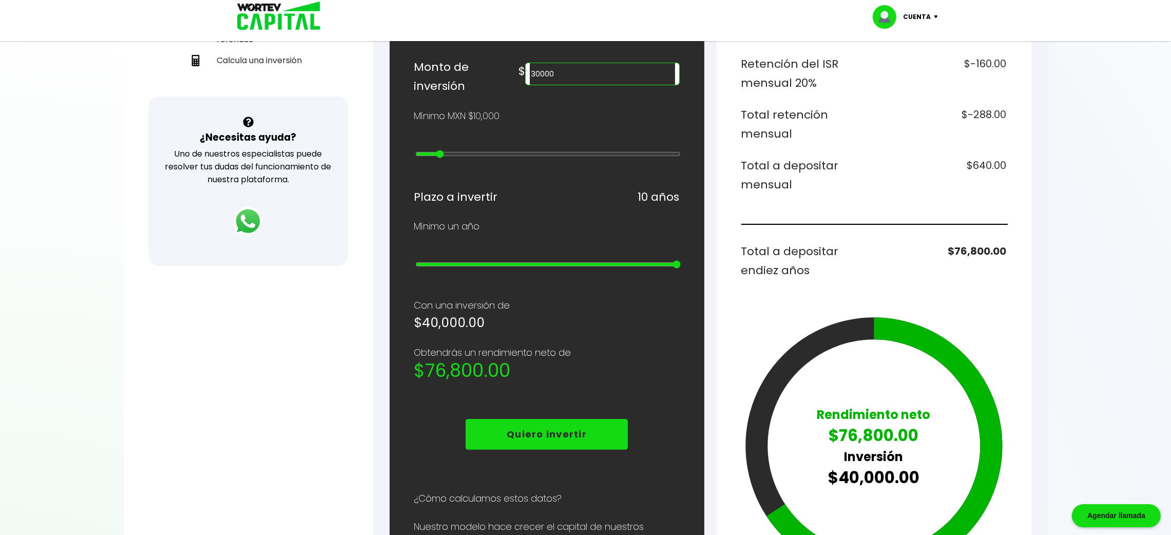
type input "1"
type input "10000"
drag, startPoint x: 504, startPoint y: 157, endPoint x: 366, endPoint y: 163, distance: 138.3
type input "0"
click at [415, 158] on input "range" at bounding box center [547, 154] width 265 height 8
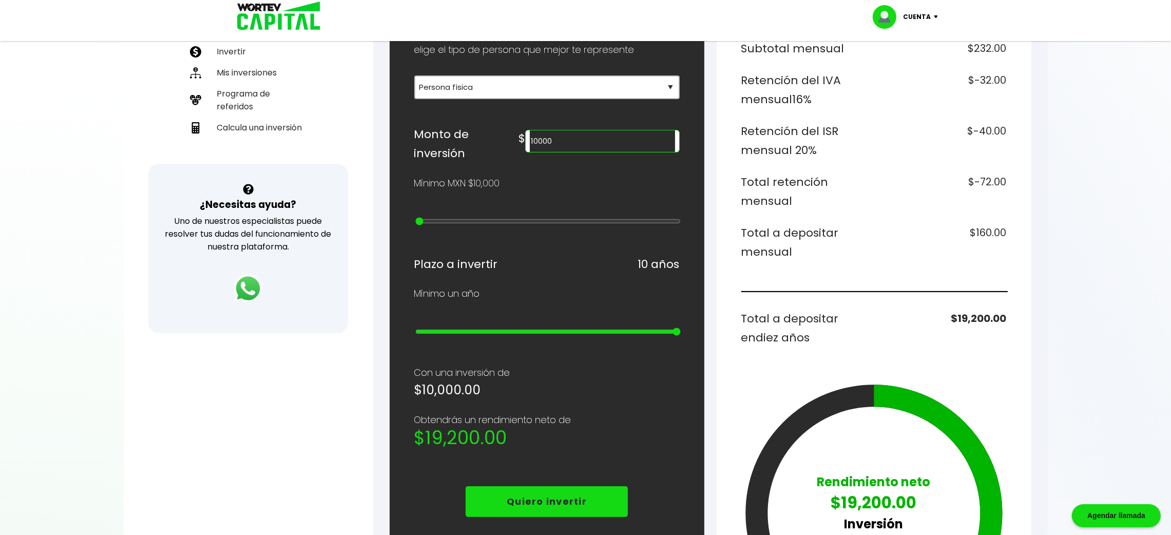
scroll to position [231, 0]
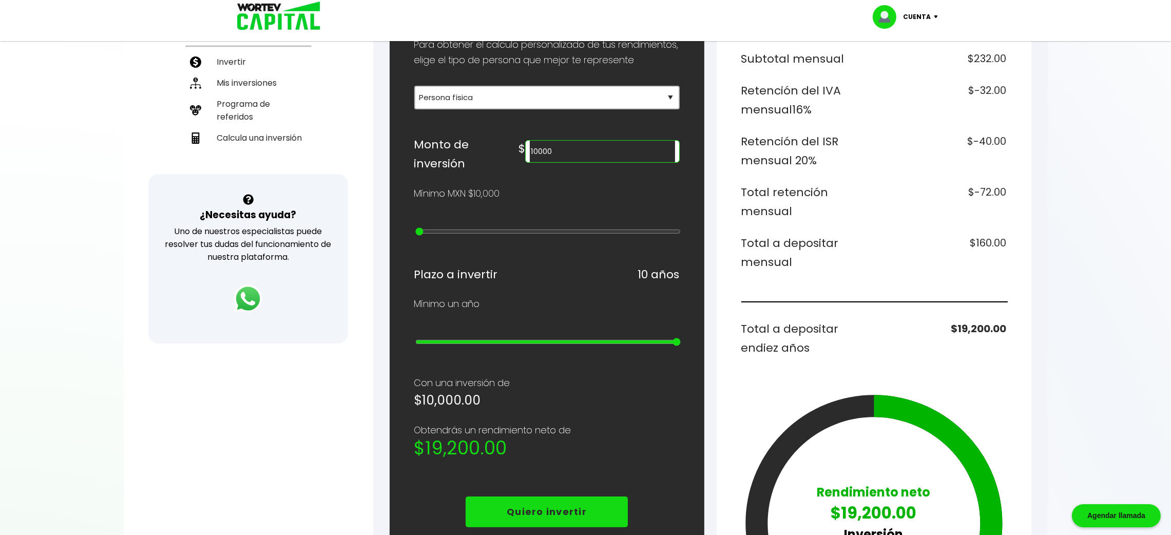
click at [631, 283] on div "¿Cuánto quieres invertir? WORTEV CAPITAL crece tu dinero apoyando empresas mexi…" at bounding box center [546, 336] width 265 height 828
type input "20000"
type input "1"
type input "40000"
type input "3"
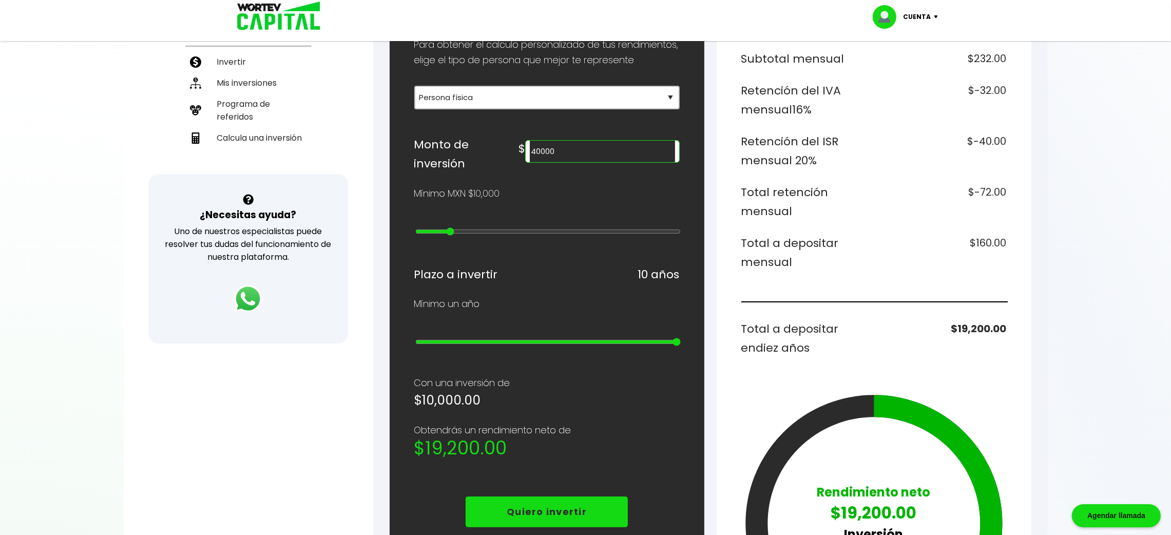
type input "50000"
type input "4"
type input "70000"
type input "6"
type input "80000"
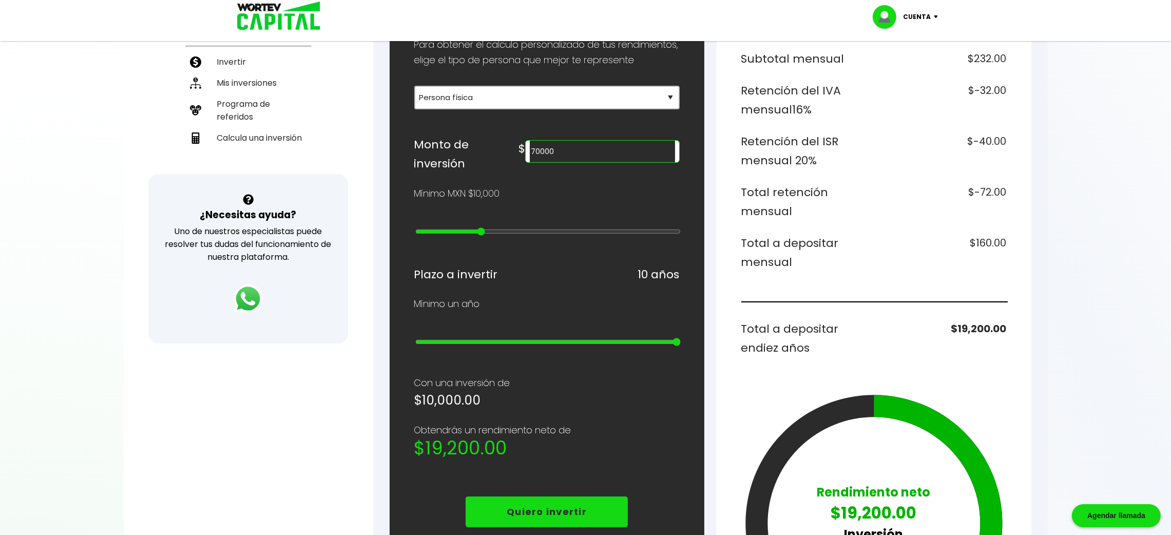
type input "7"
type input "100000"
type input "9"
type input "200000"
type input "10"
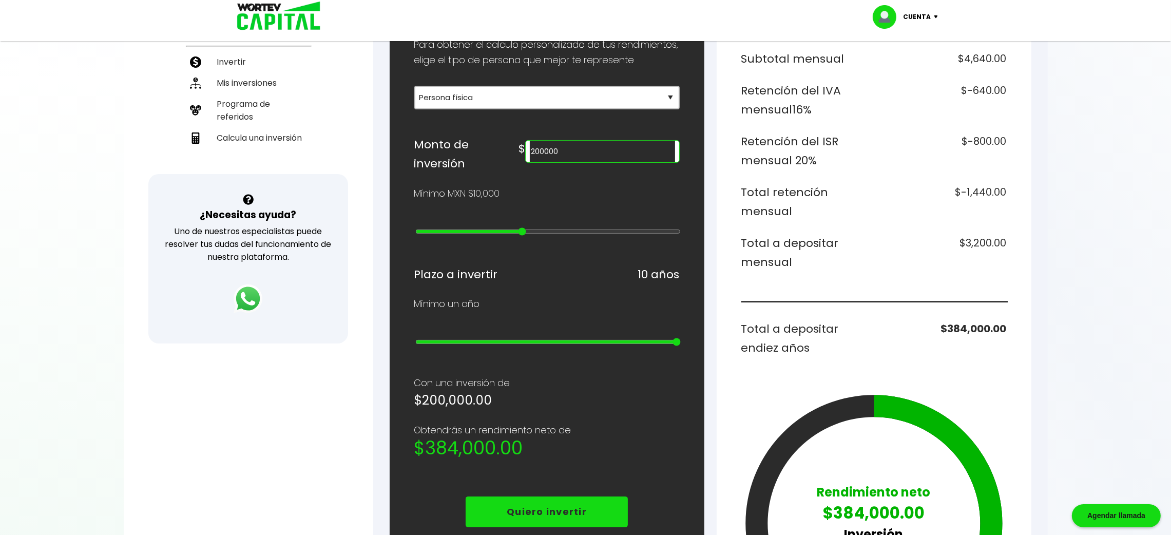
type input "800000"
type input "16"
type input "1000000"
type input "18"
type input "2000000"
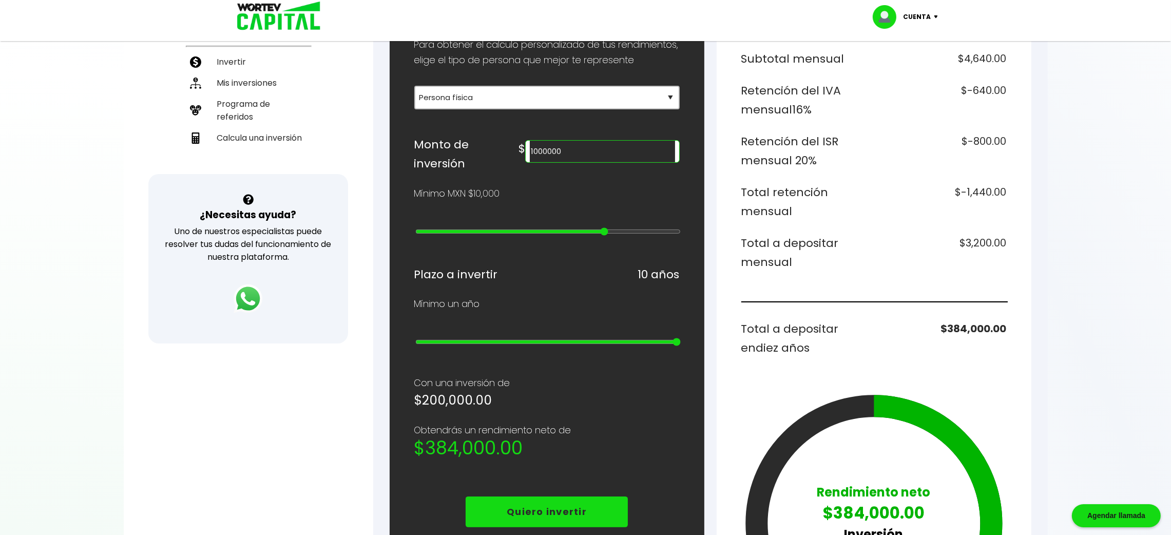
type input "19"
type input "3000000"
type input "20"
type input "4000000"
type input "21"
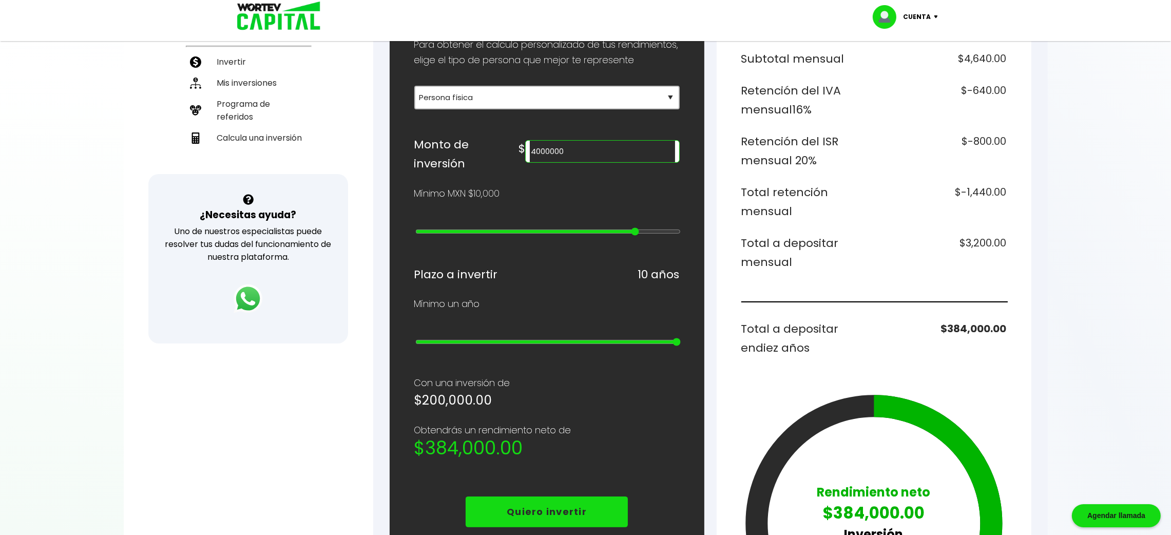
type input "5000000"
type input "22"
type input "10000000"
type input "23"
type input "15000000"
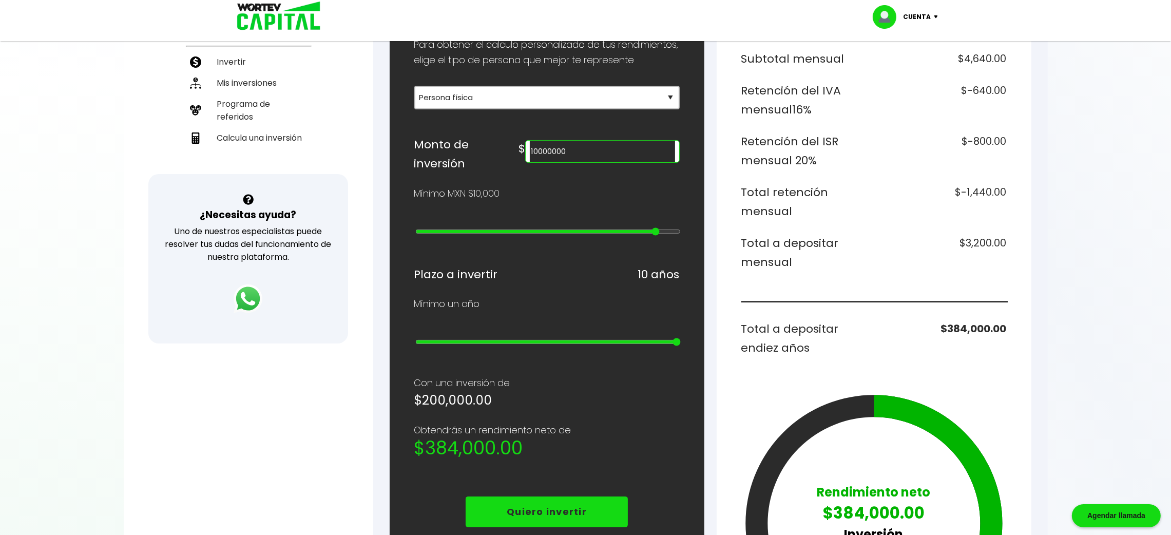
type input "24"
type input "20000000"
type input "25"
type input "10000000"
type input "23"
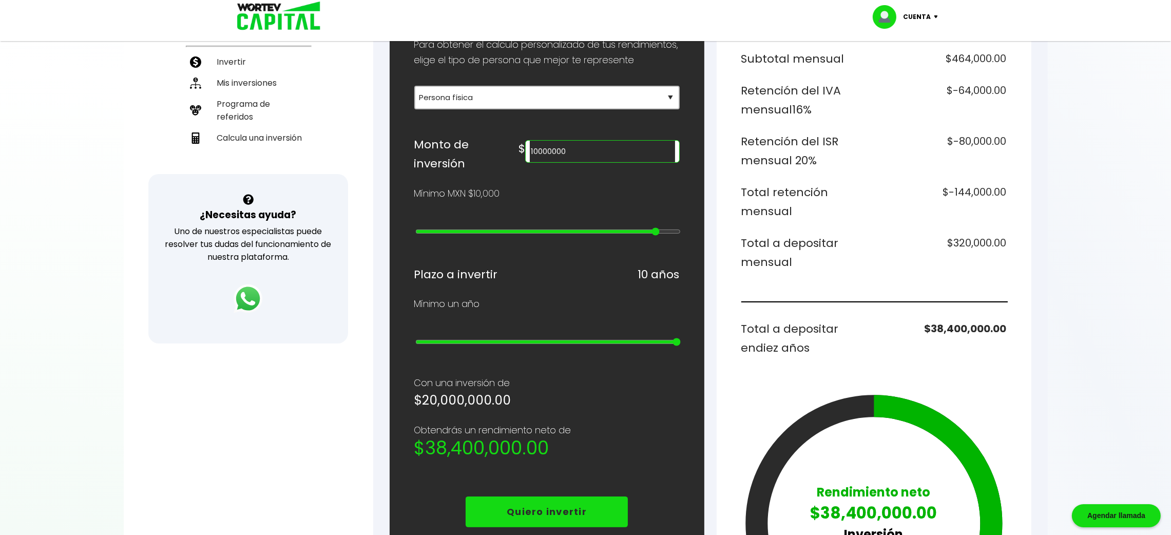
type input "4000000"
type input "21"
type input "2000000"
type input "19"
type input "900000"
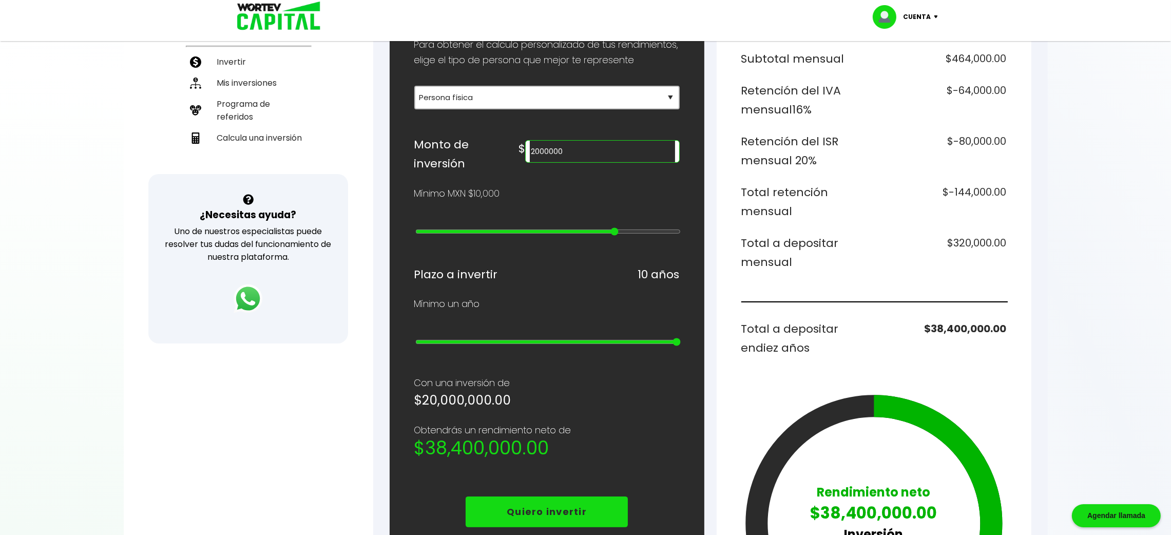
type input "17"
type input "800000"
type input "16"
type input "600000"
type input "14"
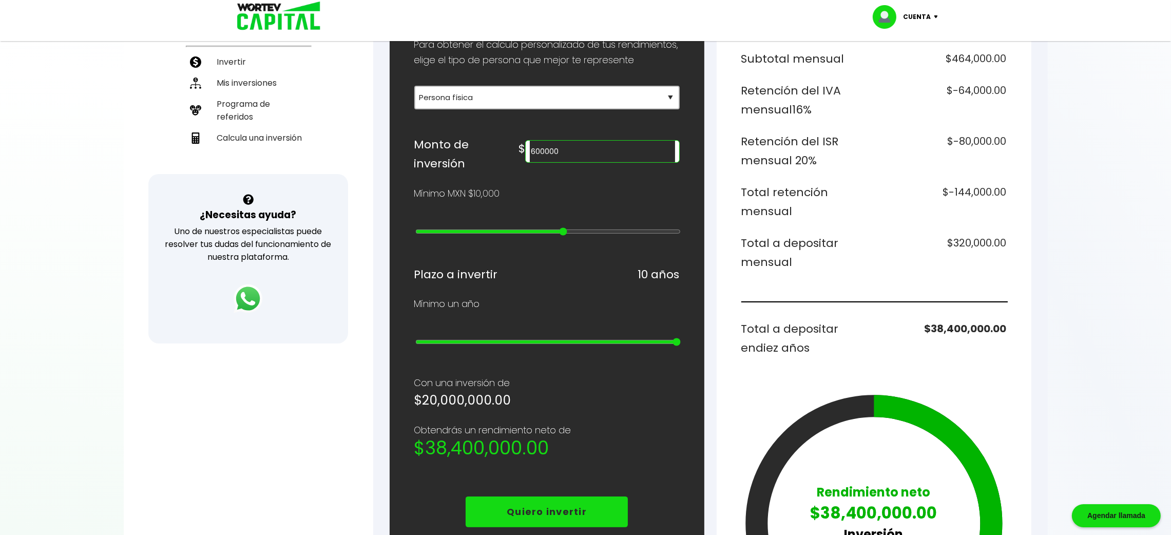
type input "500000"
type input "13"
type input "300000"
drag, startPoint x: 420, startPoint y: 234, endPoint x: 711, endPoint y: 277, distance: 294.9
click at [681, 236] on input "range" at bounding box center [547, 231] width 265 height 8
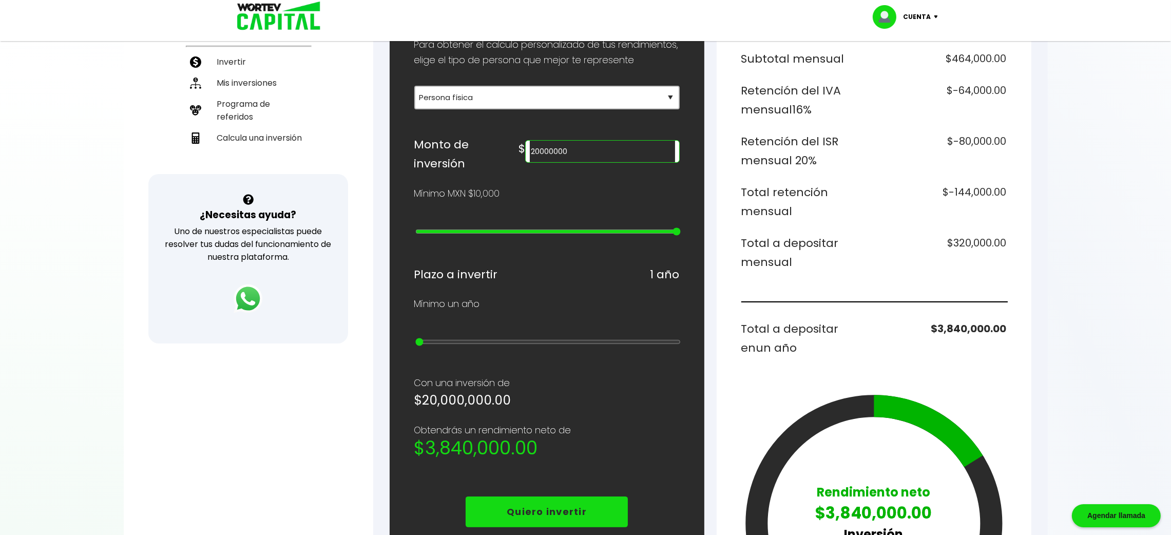
drag, startPoint x: 676, startPoint y: 345, endPoint x: 212, endPoint y: 352, distance: 464.3
click at [415, 346] on input "range" at bounding box center [547, 342] width 265 height 8
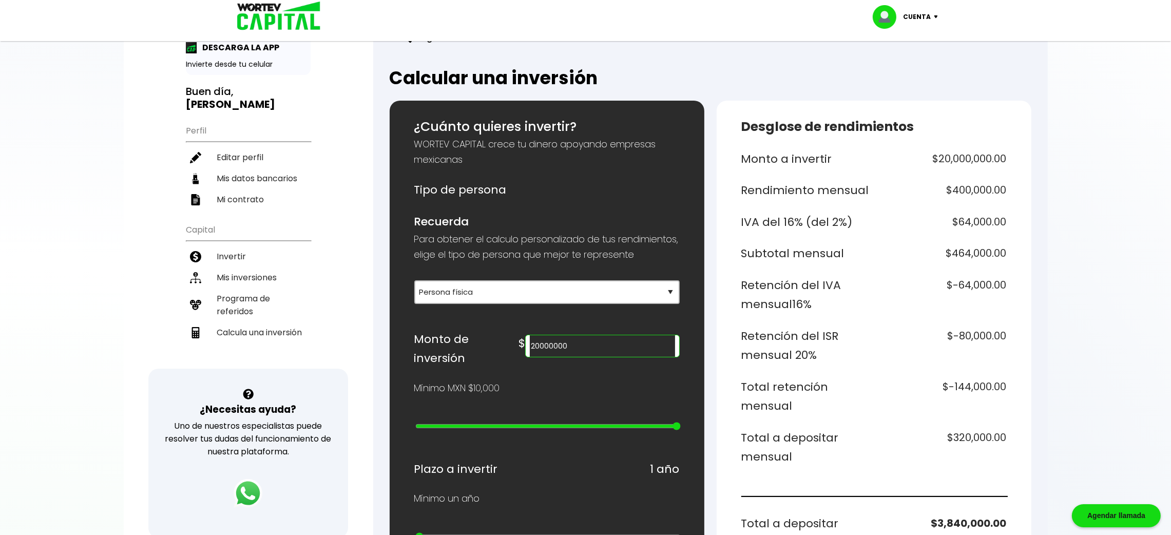
scroll to position [0, 0]
